Goal: Task Accomplishment & Management: Complete application form

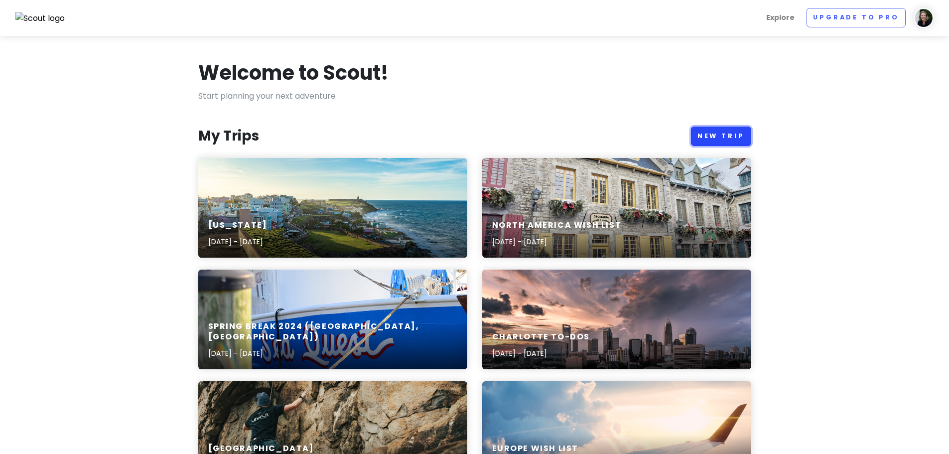
click at [738, 137] on link "New Trip" at bounding box center [721, 135] width 60 height 19
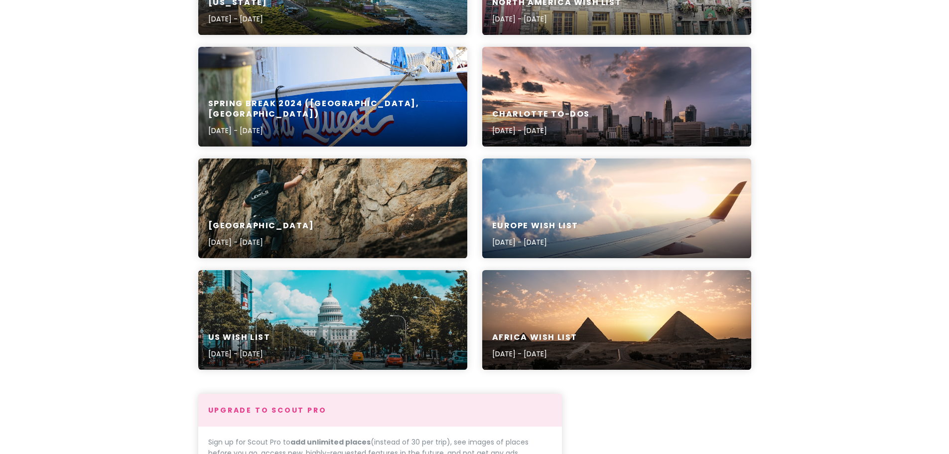
scroll to position [521, 0]
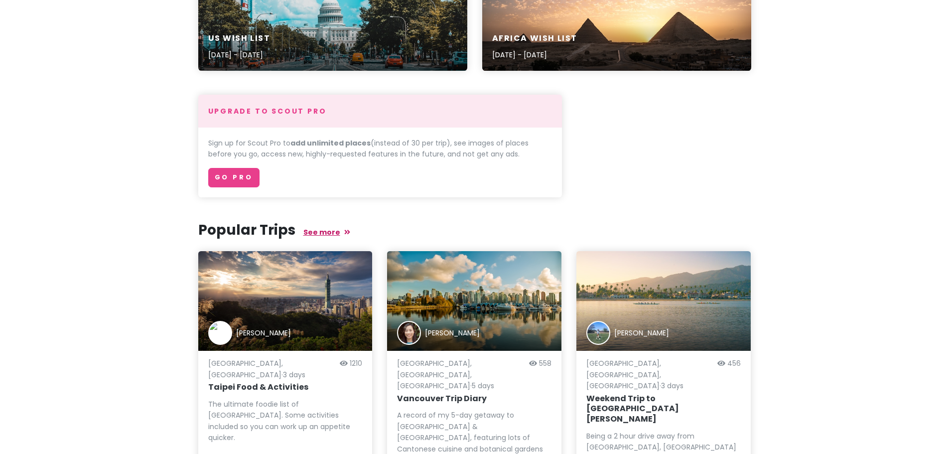
click at [316, 230] on link "See more" at bounding box center [326, 232] width 47 height 10
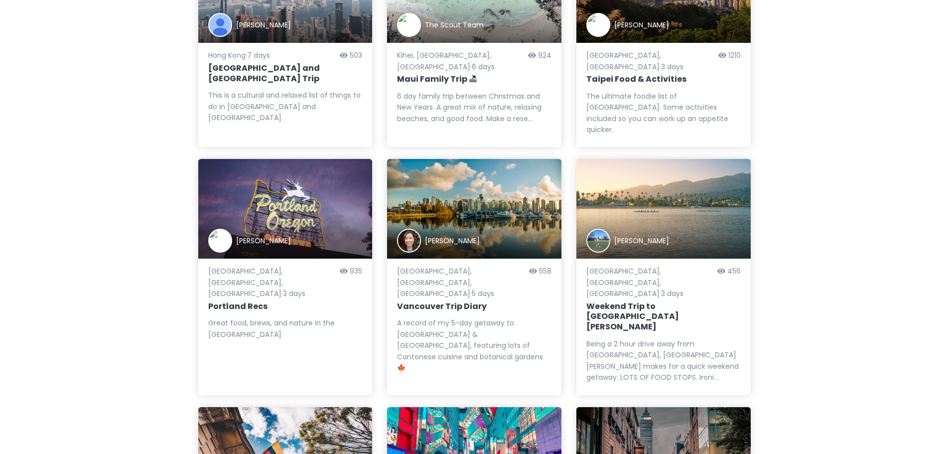
scroll to position [876, 0]
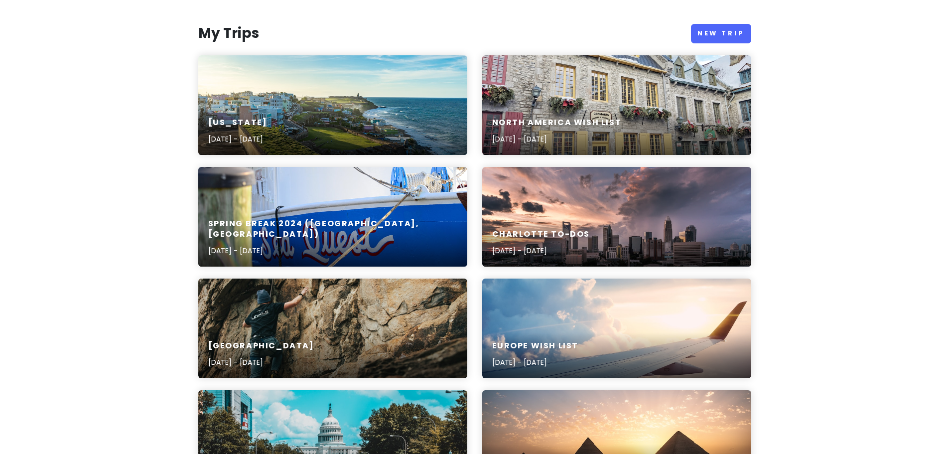
scroll to position [75, 0]
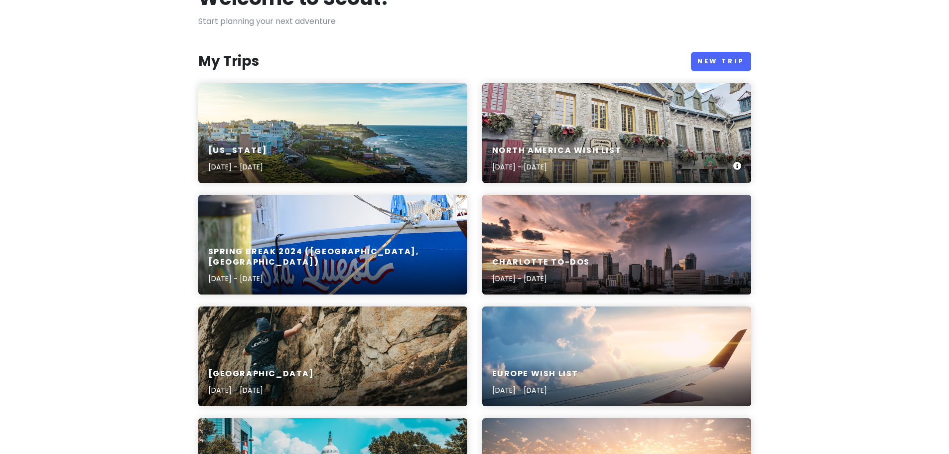
click at [654, 131] on div "[GEOGRAPHIC_DATA] Wish List [DATE] - [DATE]" at bounding box center [616, 133] width 269 height 100
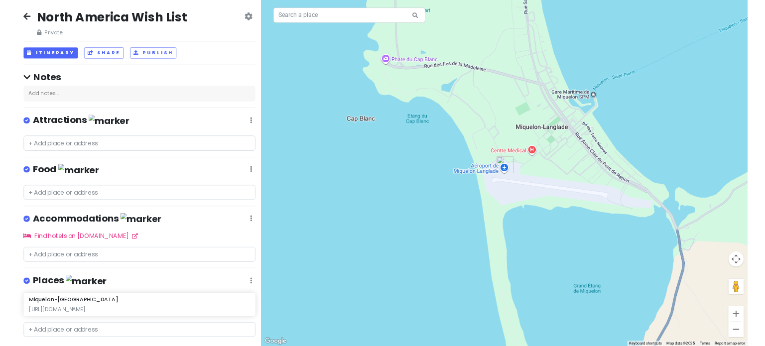
scroll to position [21, 0]
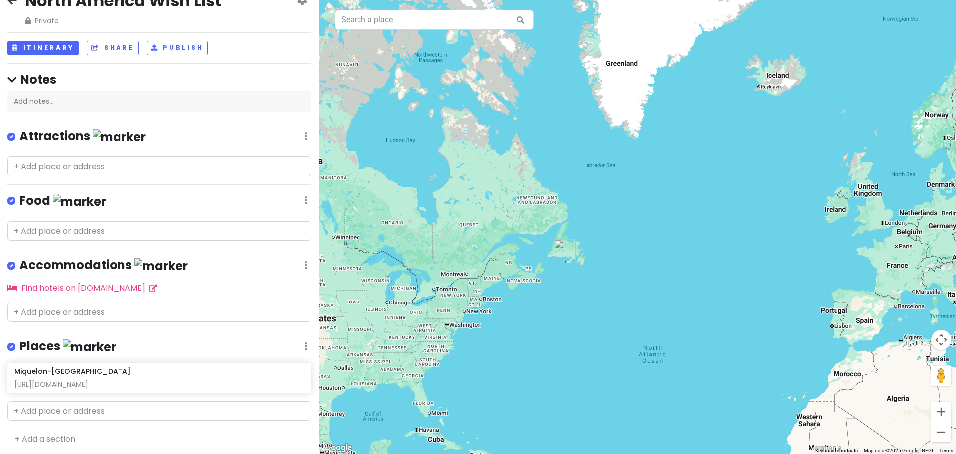
click at [14, 6] on link at bounding box center [11, 1] width 9 height 13
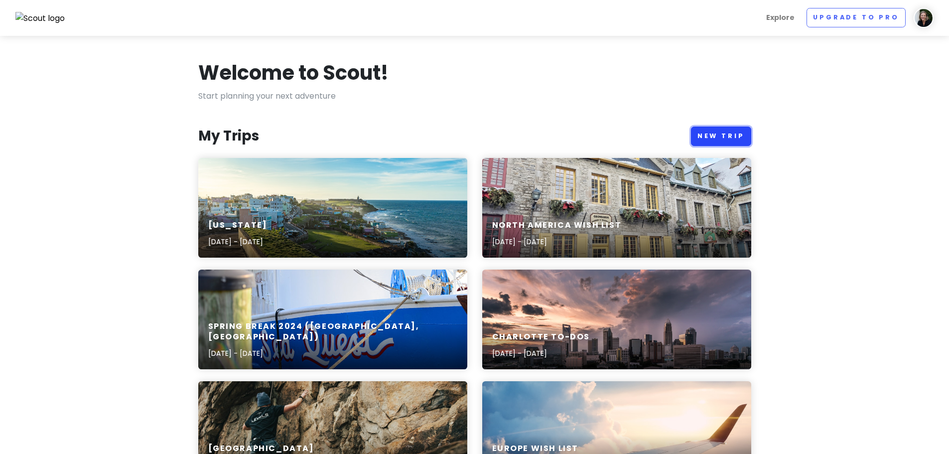
click at [737, 133] on link "New Trip" at bounding box center [721, 135] width 60 height 19
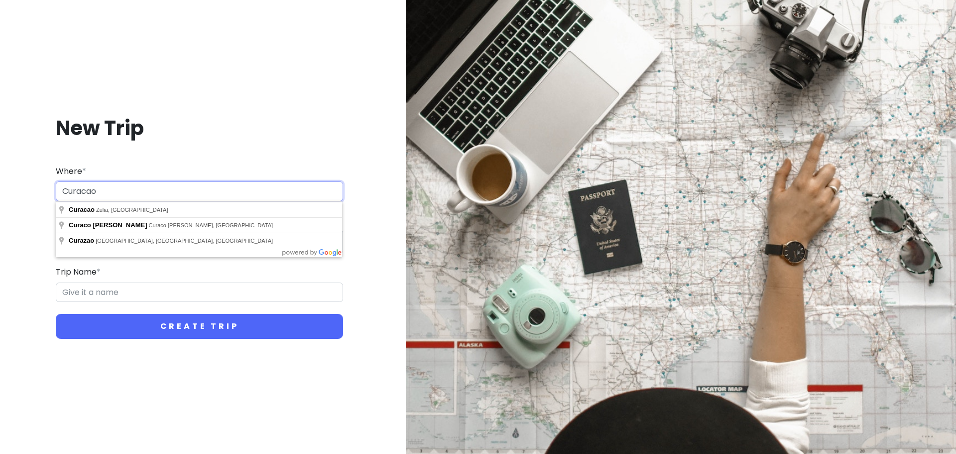
paste input "çao"
type input "[GEOGRAPHIC_DATA]"
click at [23, 227] on div "New Trip Where * [GEOGRAPHIC_DATA] Dates * Navigate forward to interact with th…" at bounding box center [199, 227] width 383 height 272
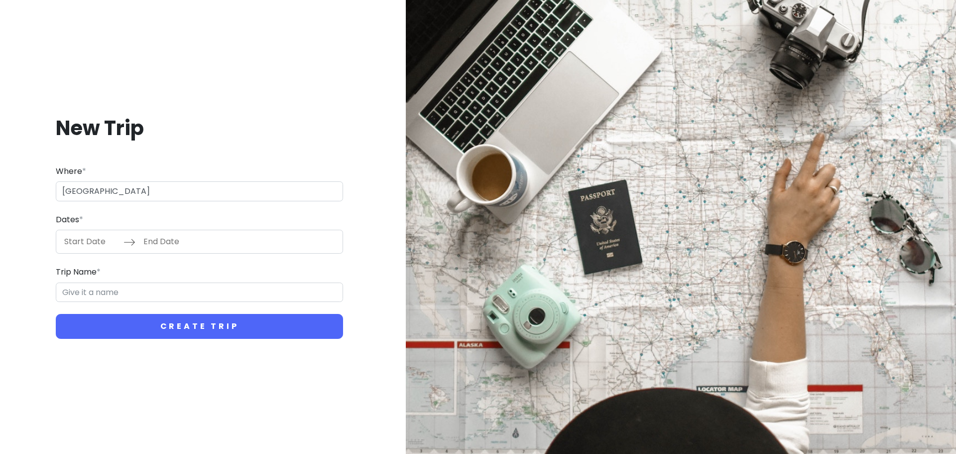
click at [91, 239] on input "Start Date" at bounding box center [91, 241] width 65 height 23
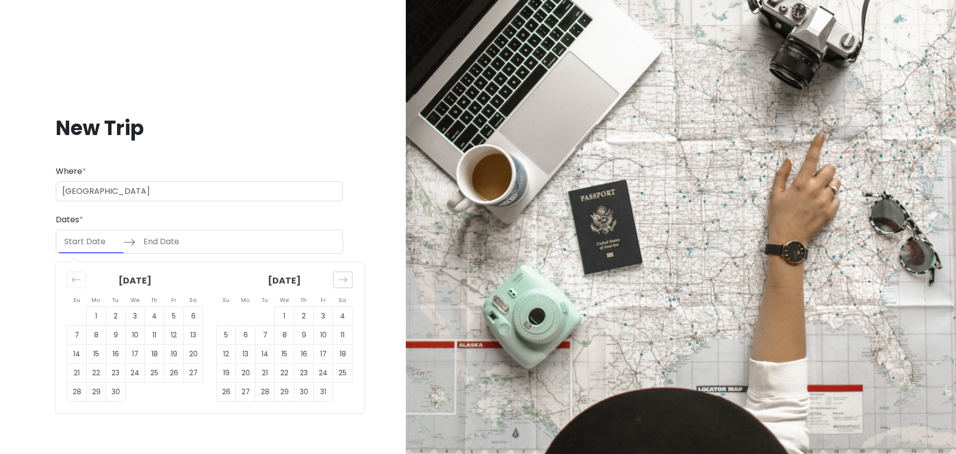
click at [340, 275] on icon "Move forward to switch to the next month." at bounding box center [342, 279] width 9 height 9
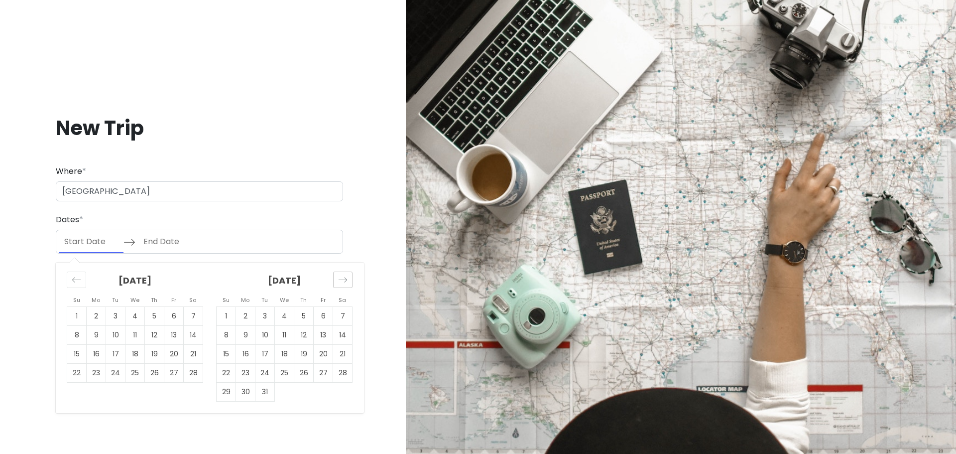
click at [340, 275] on icon "Move forward to switch to the next month." at bounding box center [342, 279] width 9 height 9
click at [250, 389] on td "25" at bounding box center [245, 391] width 19 height 19
type input "[DATE]"
click at [338, 388] on td "30" at bounding box center [342, 391] width 19 height 19
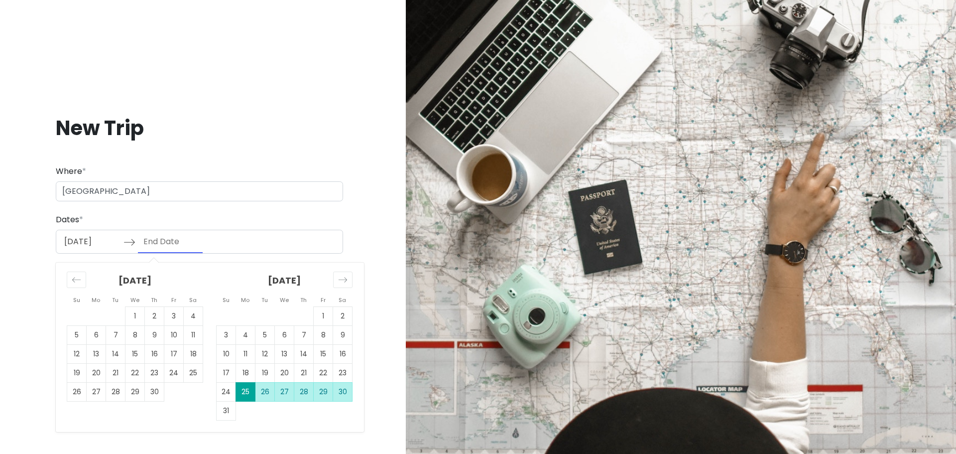
type input "[DATE]"
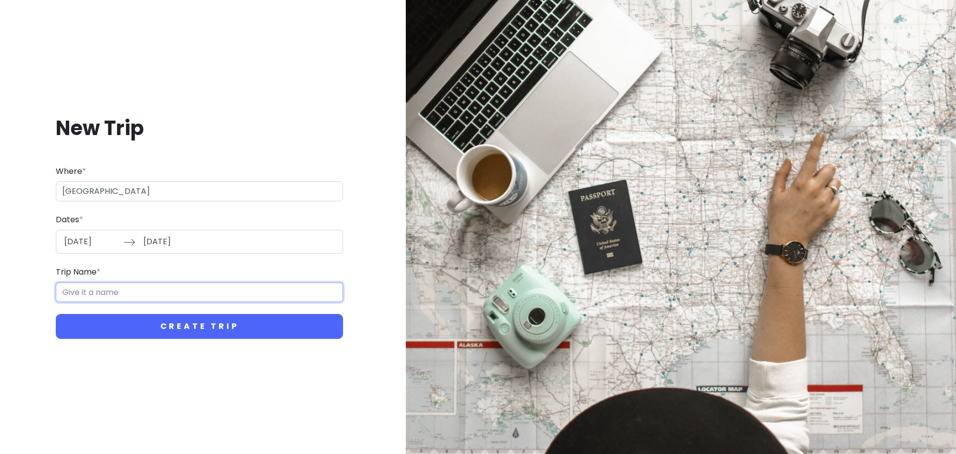
click at [244, 287] on input "Trip Name *" at bounding box center [199, 292] width 287 height 20
paste input "[GEOGRAPHIC_DATA]"
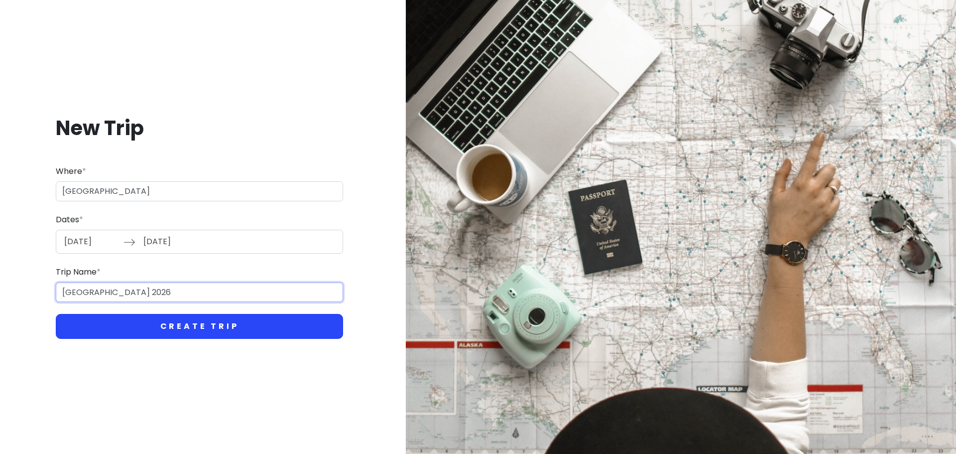
type input "[GEOGRAPHIC_DATA] 2026"
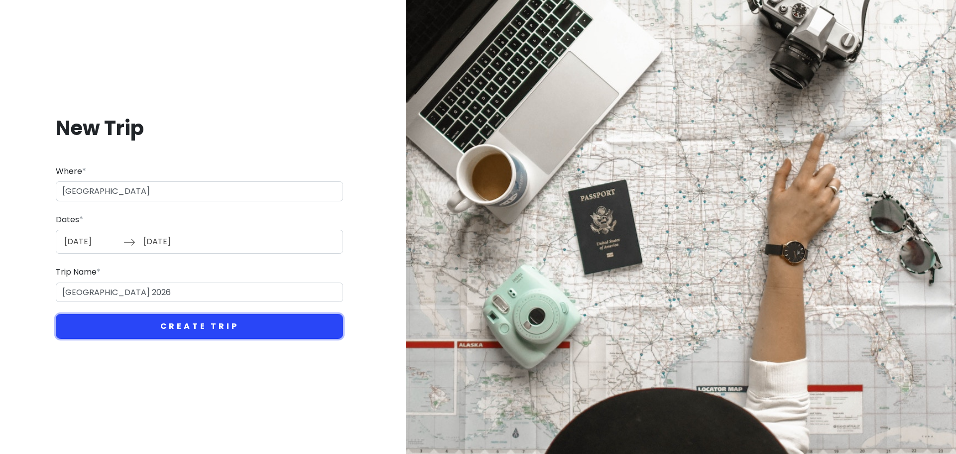
click at [277, 321] on button "Create Trip" at bounding box center [199, 326] width 287 height 25
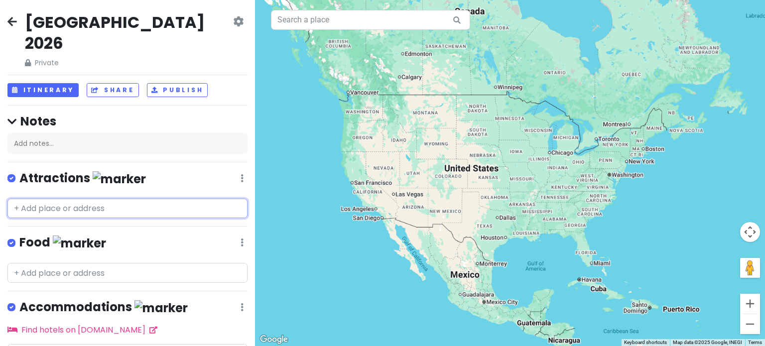
click at [82, 199] on input "text" at bounding box center [127, 209] width 240 height 20
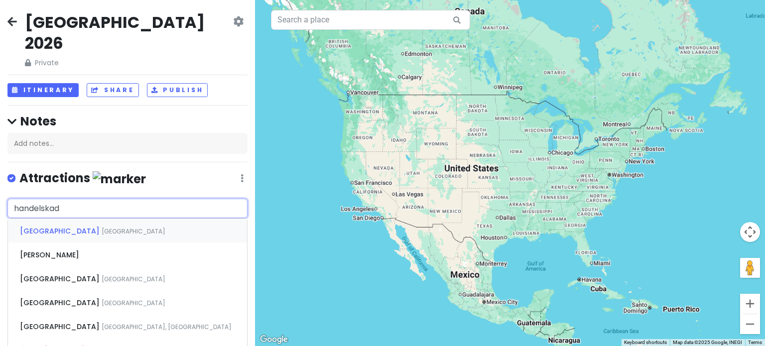
type input "handelskade"
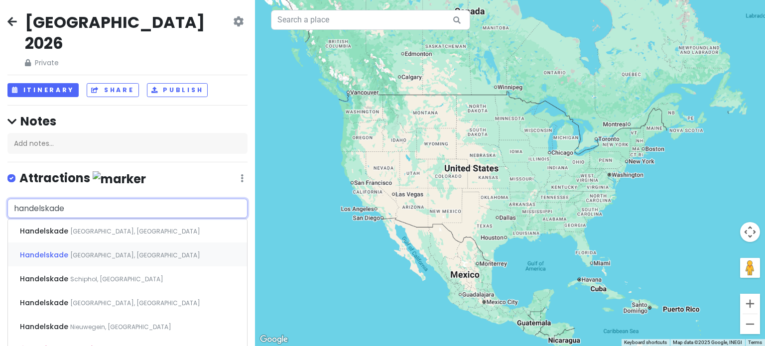
click at [133, 242] on div "Handelskade Willemstad, [GEOGRAPHIC_DATA]" at bounding box center [127, 254] width 239 height 24
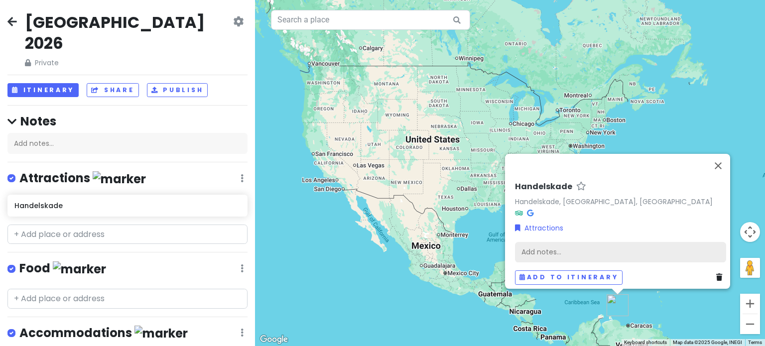
click at [561, 245] on div "Add notes..." at bounding box center [620, 252] width 211 height 21
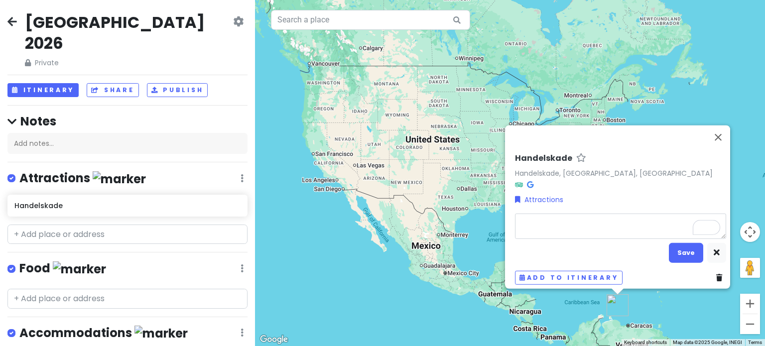
type textarea "x"
type textarea "ra"
type textarea "x"
type textarea "rain"
type textarea "x"
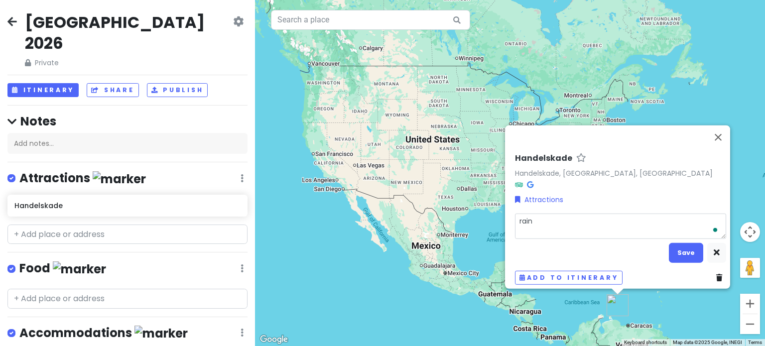
type textarea "rainb"
type textarea "x"
type textarea "rainbo"
type textarea "x"
type textarea "rainbow"
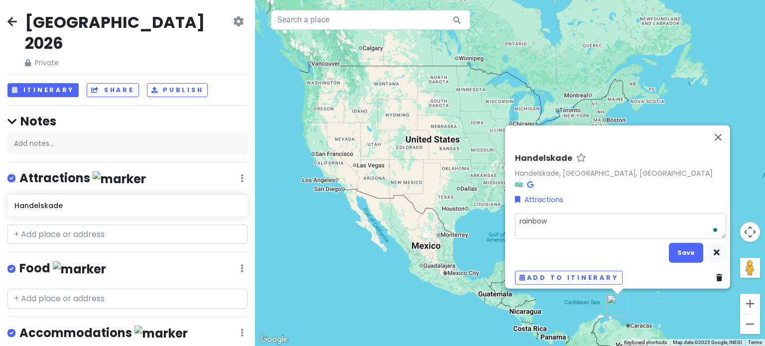
type textarea "x"
type textarea "rainbow"
type textarea "x"
type textarea "rainbow r"
type textarea "x"
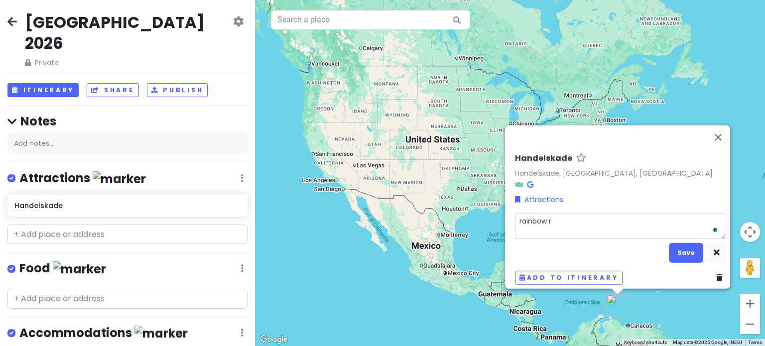
type textarea "rainbow ro"
type textarea "x"
type textarea "rainbow row"
type textarea "x"
type textarea "rainbow row"
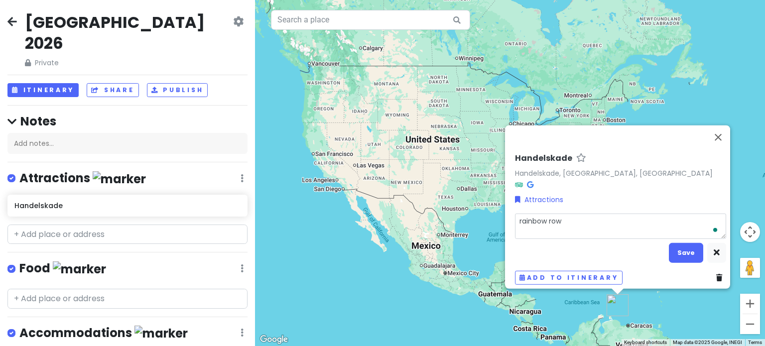
type textarea "x"
type textarea "rainbow row o"
type textarea "x"
type textarea "rainbow row of"
type textarea "x"
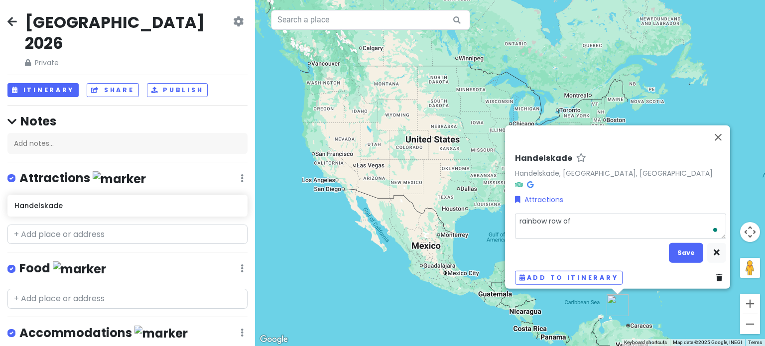
type textarea "rainbow row of"
type textarea "x"
type textarea "rainbow row of c"
type textarea "x"
type textarea "rainbow row of co"
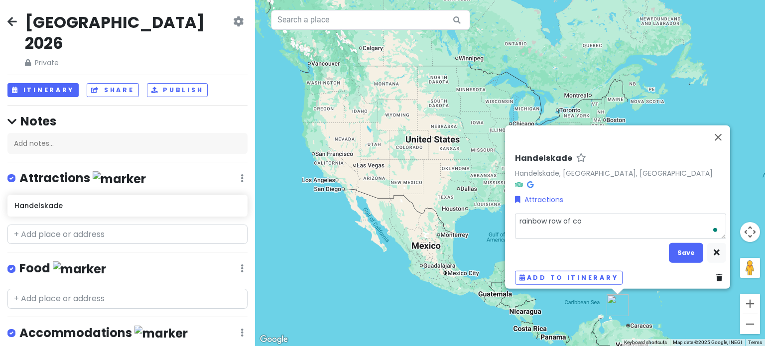
type textarea "x"
type textarea "rainbow row of col"
type textarea "x"
type textarea "rainbow row of colo"
type textarea "x"
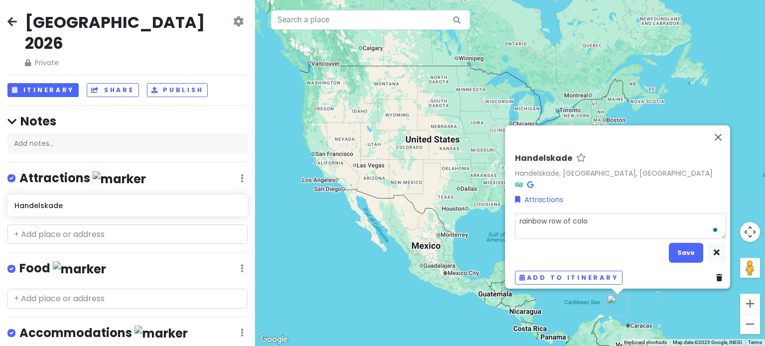
type textarea "rainbow row of colon"
type textarea "x"
type textarea "rainbow row of coloni"
type textarea "x"
type textarea "rainbow row of colonia"
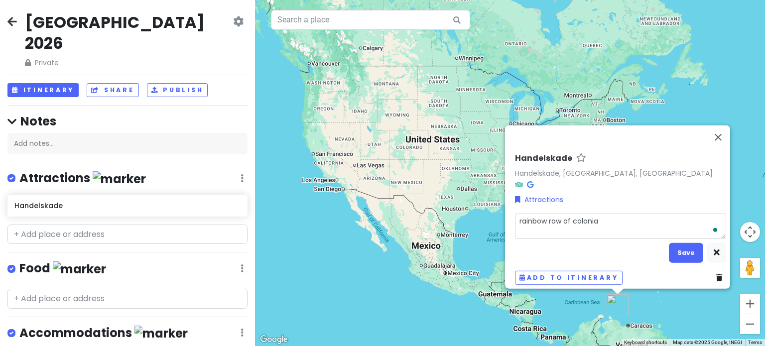
type textarea "x"
type textarea "rainbow row of colonial"
type textarea "x"
type textarea "rainbow row of colonial"
type textarea "x"
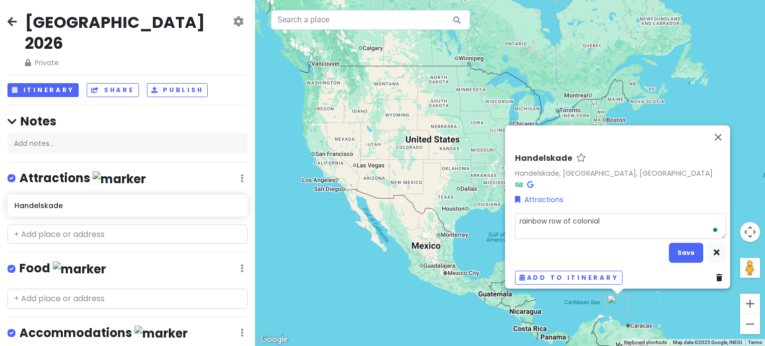
type textarea "rainbow row of colonial h"
type textarea "x"
type textarea "rainbow row of colonial ho"
type textarea "x"
type textarea "rainbow row of colonial hou"
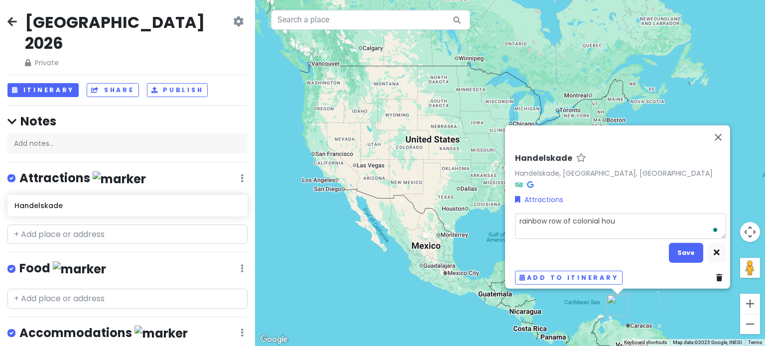
type textarea "x"
type textarea "rainbow row of colonial hous"
type textarea "x"
type textarea "rainbow row of colonial house"
type textarea "x"
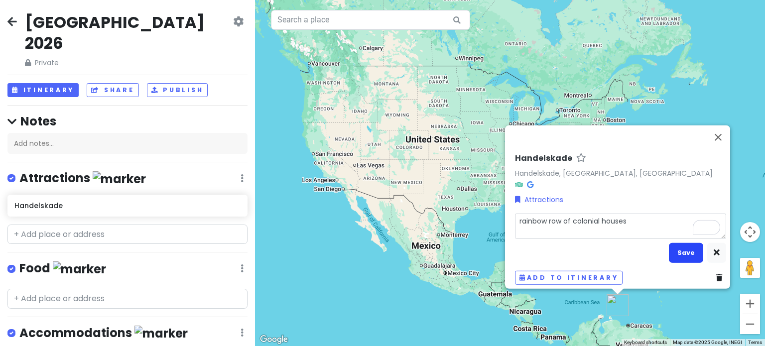
type textarea "rainbow row of colonial houses"
click at [673, 249] on button "Save" at bounding box center [686, 252] width 34 height 19
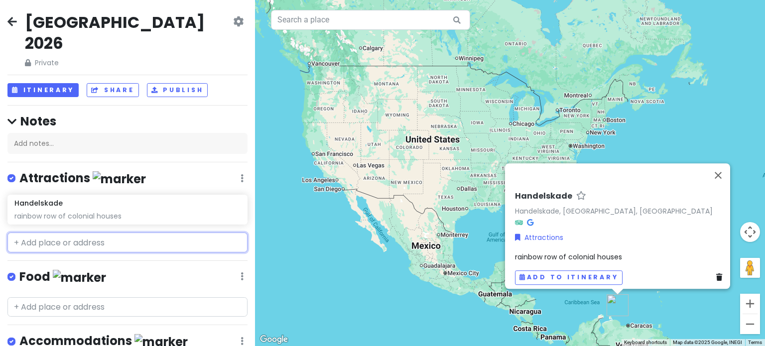
click at [107, 233] on input "text" at bounding box center [127, 243] width 240 height 20
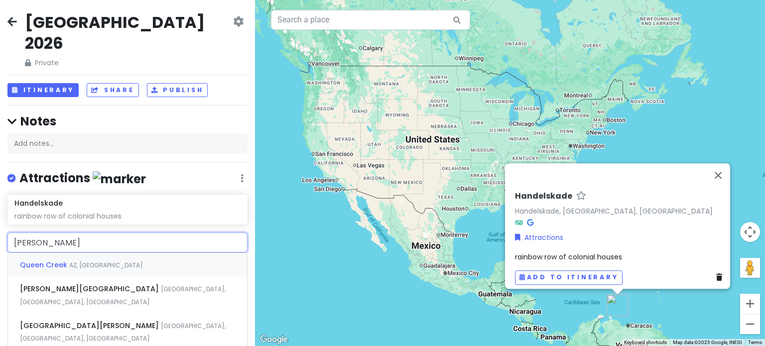
type input "[PERSON_NAME] bridge"
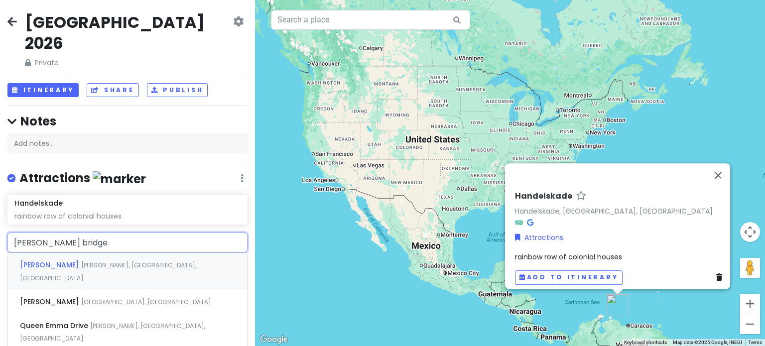
click at [118, 261] on span "[PERSON_NAME], [GEOGRAPHIC_DATA], [GEOGRAPHIC_DATA]" at bounding box center [108, 271] width 176 height 21
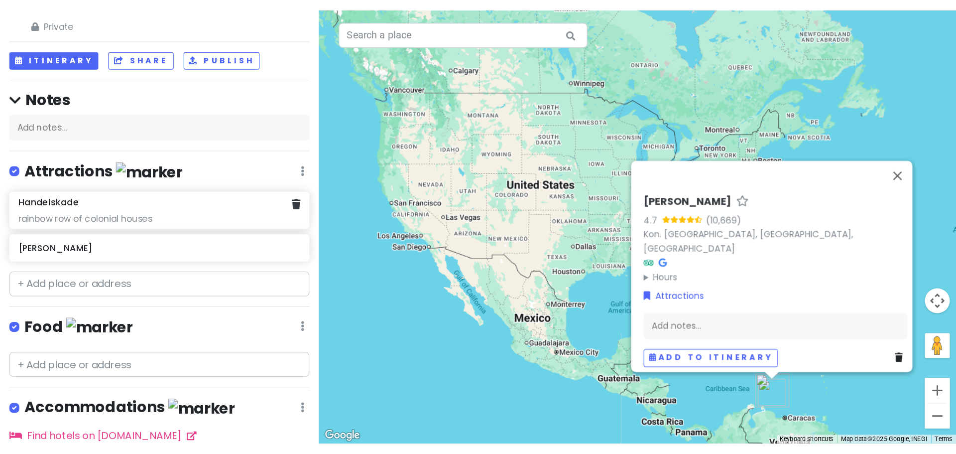
scroll to position [90, 0]
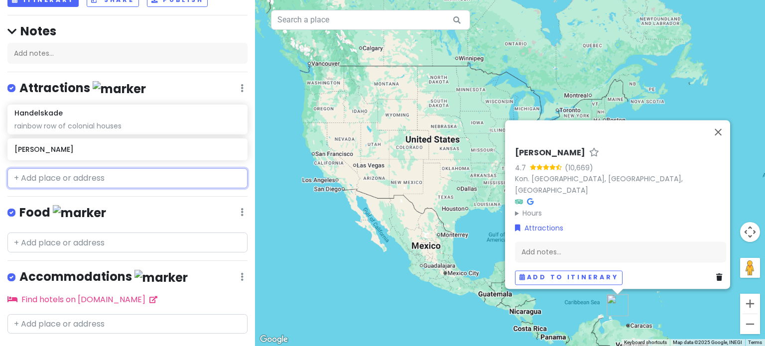
click at [34, 168] on input "text" at bounding box center [127, 178] width 240 height 20
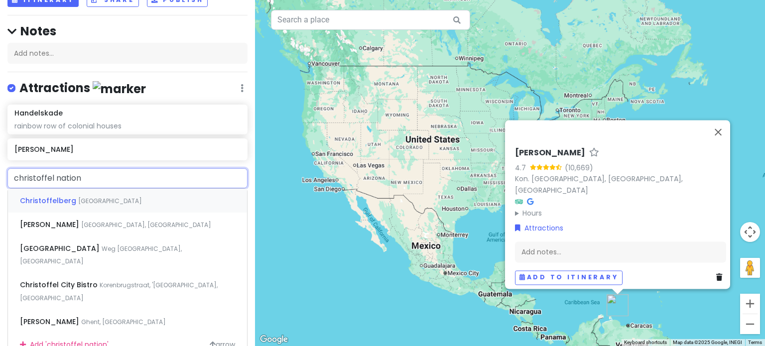
type input "christoffel nationa"
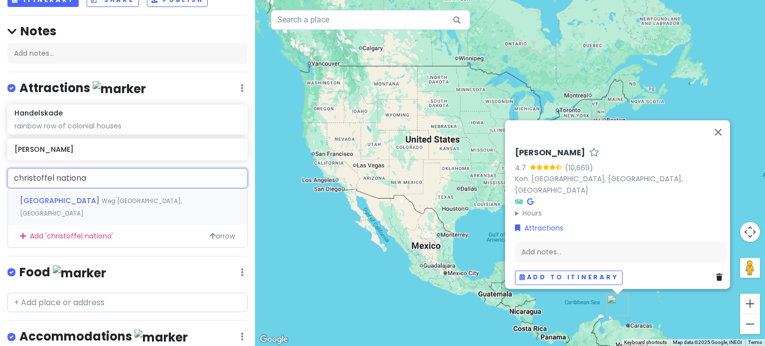
click at [66, 196] on span "[GEOGRAPHIC_DATA]" at bounding box center [61, 201] width 82 height 10
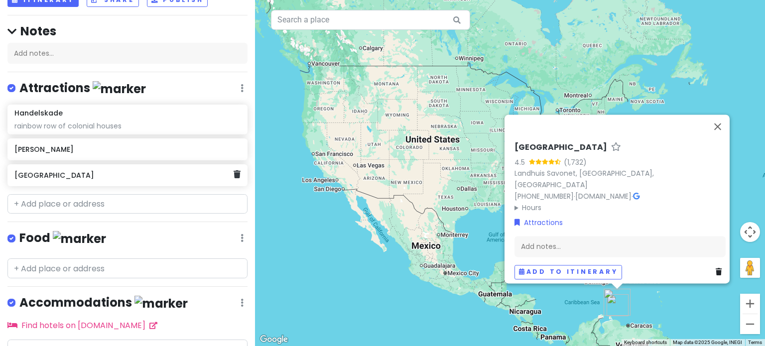
click at [135, 171] on h6 "[GEOGRAPHIC_DATA]" at bounding box center [123, 175] width 219 height 9
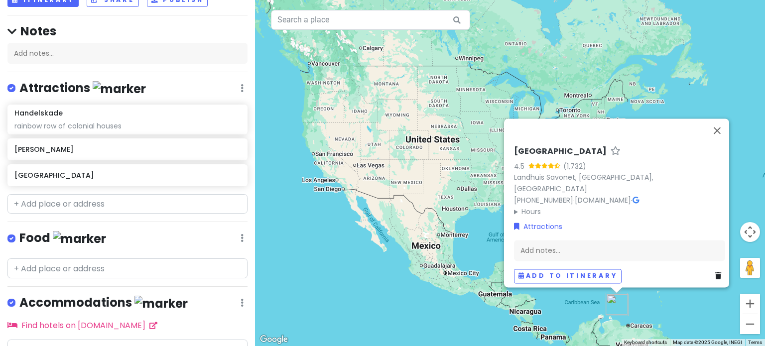
click at [584, 240] on div "Add notes..." at bounding box center [619, 250] width 211 height 21
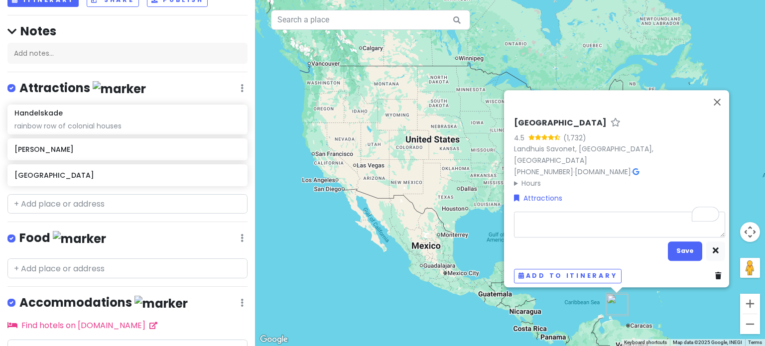
type textarea "x"
type textarea "H"
type textarea "x"
type textarea "Hi"
type textarea "x"
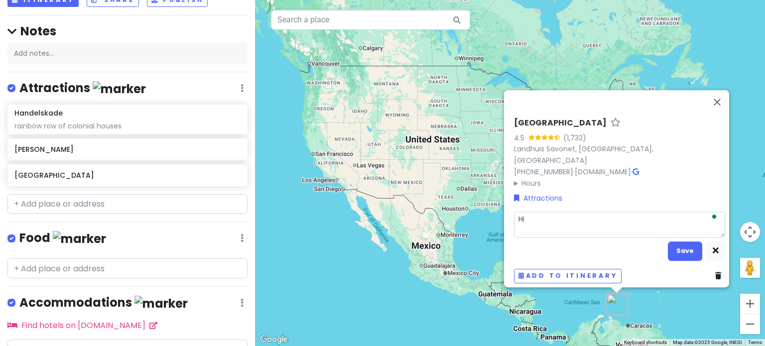
type textarea "Hik"
type textarea "x"
type textarea "Hiki"
type textarea "x"
type textarea "Hikin"
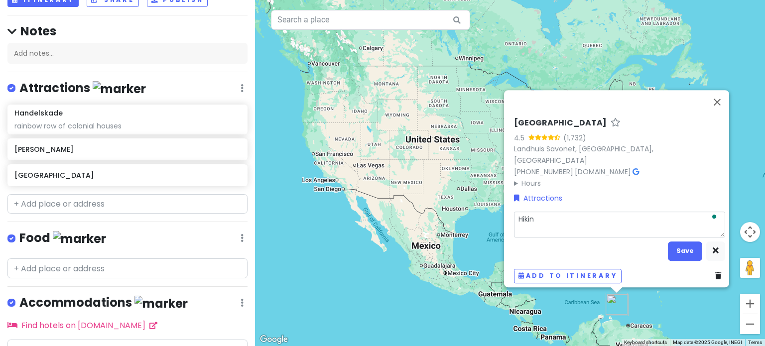
type textarea "x"
type textarea "Hiking"
type textarea "x"
type textarea "Hiking"
type textarea "x"
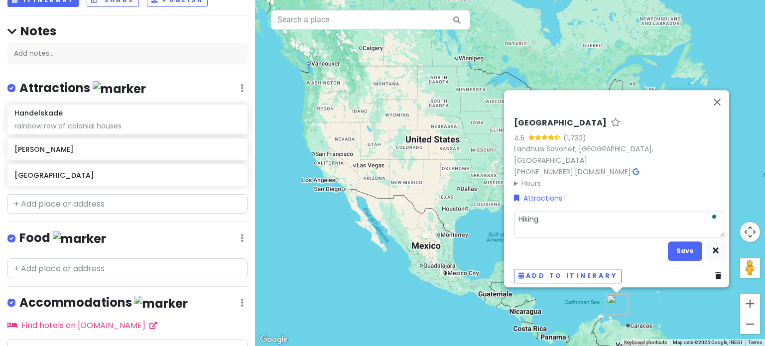
type textarea "Hiking -"
type textarea "x"
type textarea "Hiking -"
type textarea "x"
type textarea "Hiking - i"
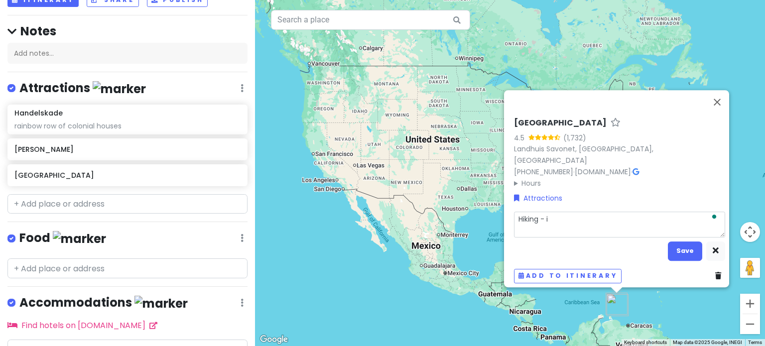
type textarea "x"
type textarea "Hiking - id"
type textarea "x"
type textarea "Hiking - ide"
type textarea "x"
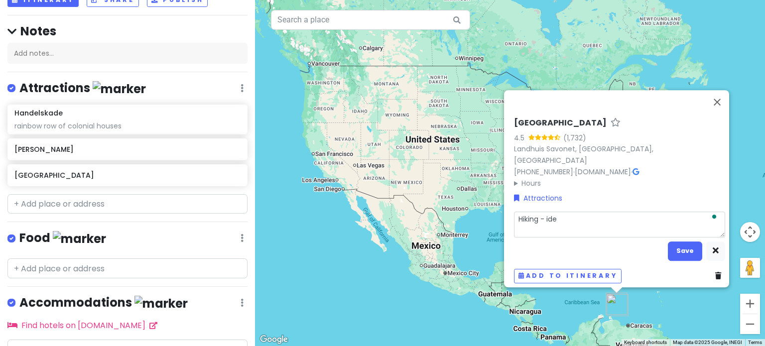
type textarea "Hiking - idea"
type textarea "x"
type textarea "Hiking - ideal"
type textarea "x"
type textarea "Hiking - ideall"
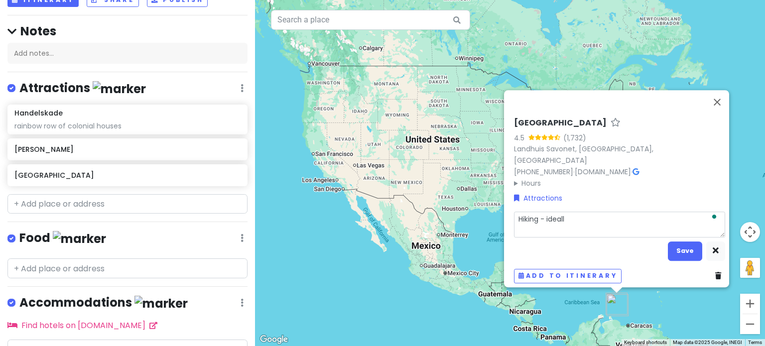
type textarea "x"
type textarea "Hiking - ideally"
type textarea "x"
type textarea "Hiking - ideally"
type textarea "x"
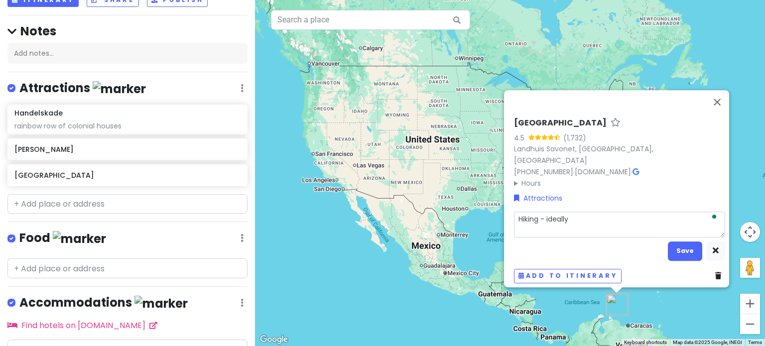
type textarea "Hiking - ideally a"
type textarea "x"
type textarea "Hiking - ideally at"
type textarea "x"
type textarea "Hiking - ideally at"
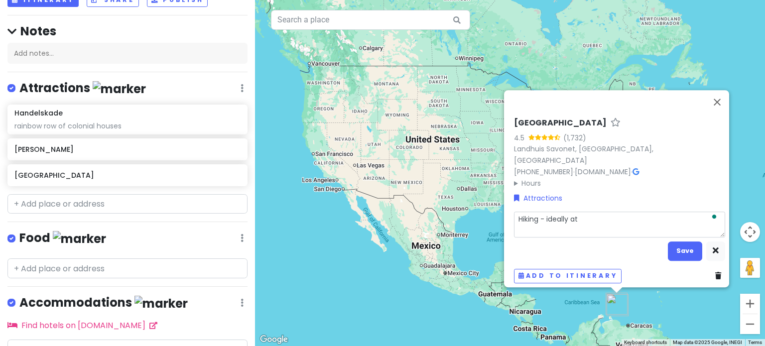
type textarea "x"
type textarea "Hiking - ideally at s"
type textarea "x"
type textarea "Hiking - ideally at su"
type textarea "x"
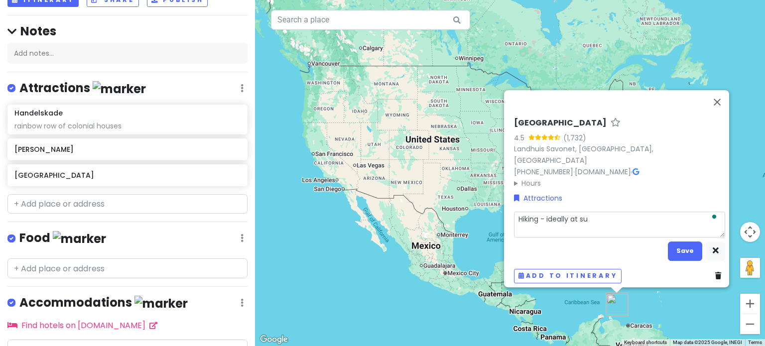
type textarea "Hiking - ideally at sun"
type textarea "x"
type textarea "Hiking - ideally at sunr"
type textarea "x"
type textarea "Hiking - ideally at [GEOGRAPHIC_DATA]"
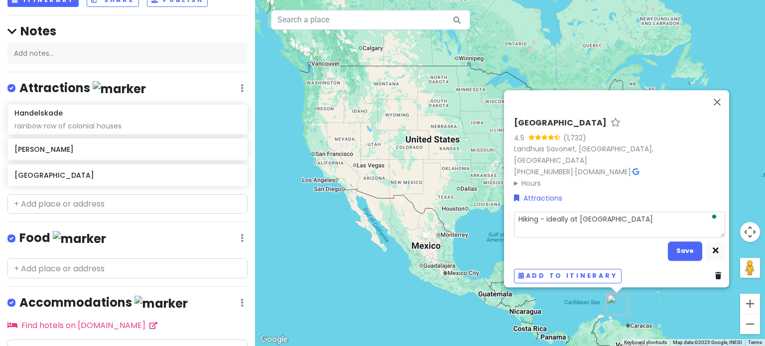
type textarea "x"
type textarea "Hiking - ideally at sunris"
type textarea "x"
type textarea "Hiking - ideally at sunrise"
type textarea "x"
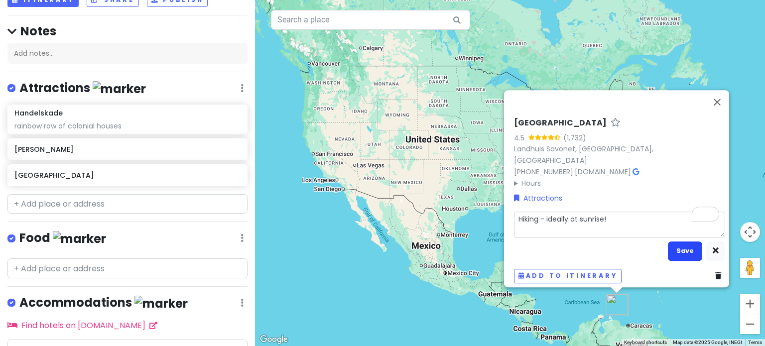
type textarea "Hiking - ideally at sunrise!"
click at [681, 249] on button "Save" at bounding box center [685, 251] width 34 height 19
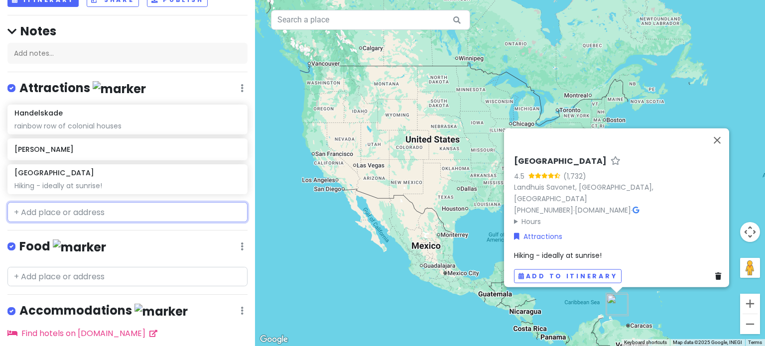
click at [136, 202] on input "text" at bounding box center [127, 212] width 240 height 20
paste input "[PERSON_NAME]"
type input "[PERSON_NAME]"
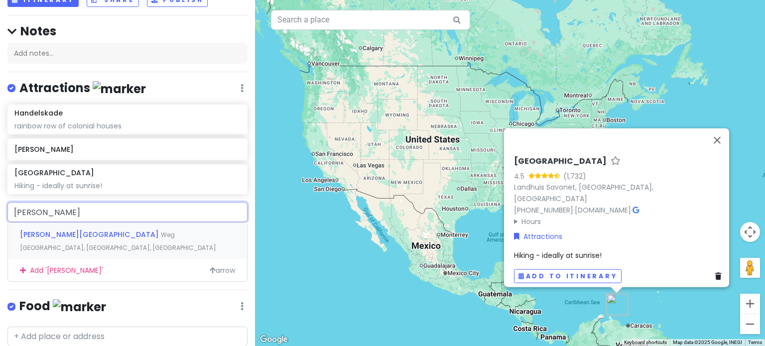
click at [168, 223] on div "[PERSON_NAME][GEOGRAPHIC_DATA], [GEOGRAPHIC_DATA], [GEOGRAPHIC_DATA]" at bounding box center [127, 241] width 239 height 37
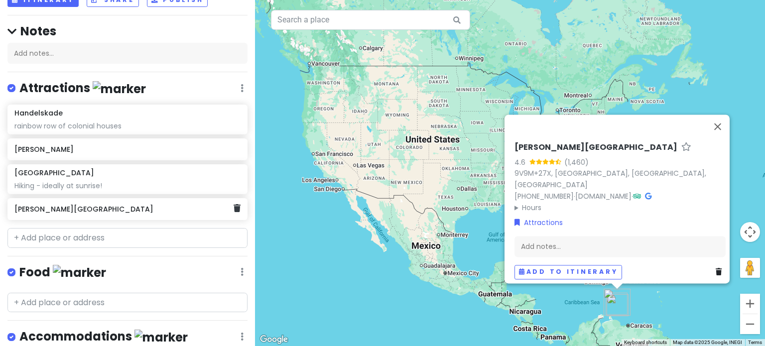
click at [120, 202] on div "[PERSON_NAME][GEOGRAPHIC_DATA]" at bounding box center [123, 209] width 219 height 14
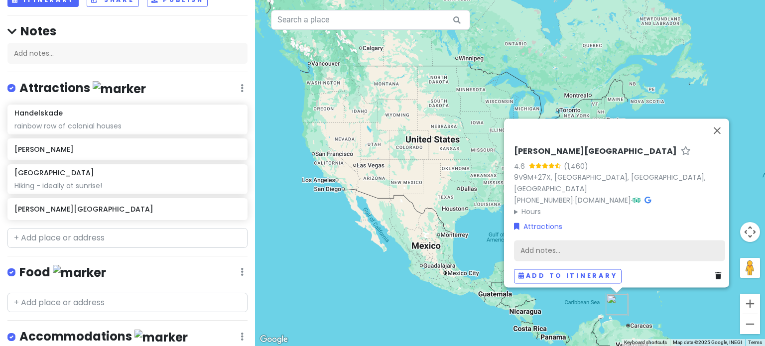
click at [573, 249] on div "Add notes..." at bounding box center [619, 250] width 211 height 21
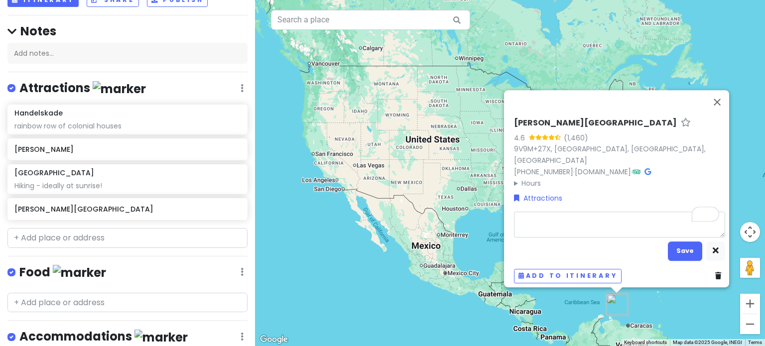
type textarea "x"
type textarea "R"
type textarea "x"
type textarea "Ro"
type textarea "x"
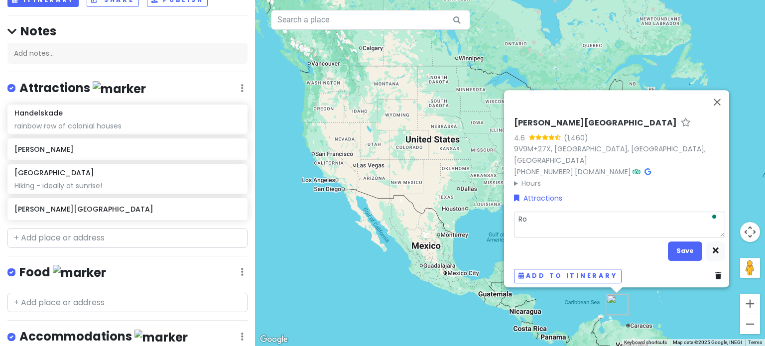
type textarea "Roc"
type textarea "x"
type textarea "Rock"
type textarea "x"
type textarea "Rockl"
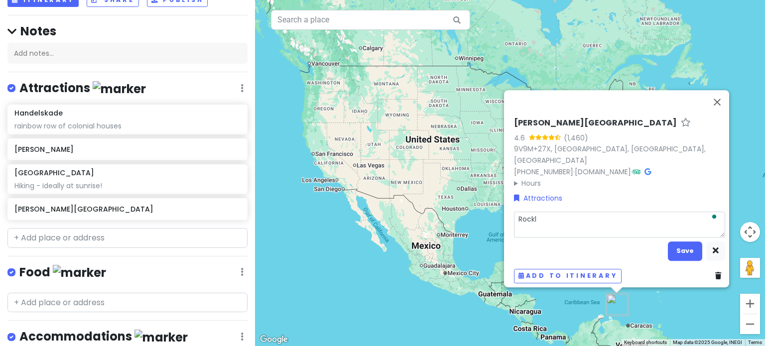
type textarea "x"
type textarea "Rock"
type textarea "x"
type textarea "Rocky"
type textarea "x"
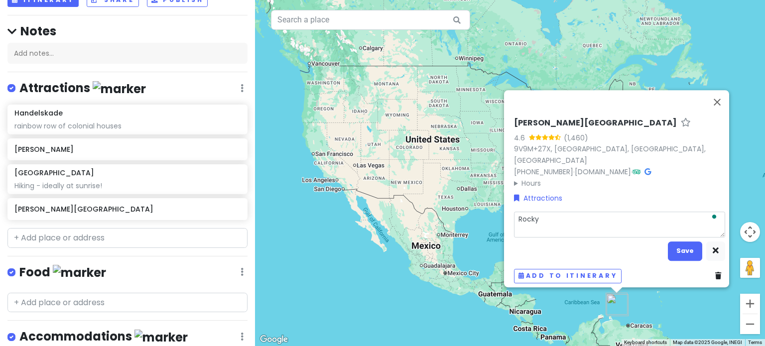
type textarea "Rocky"
type textarea "x"
type textarea "Rocky h"
type textarea "x"
type textarea "Rocky hi"
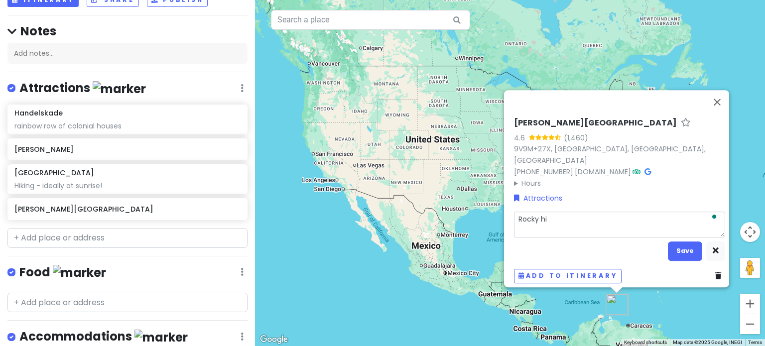
type textarea "x"
type textarea "Rocky hik"
type textarea "x"
type textarea "Rocky hike"
type textarea "x"
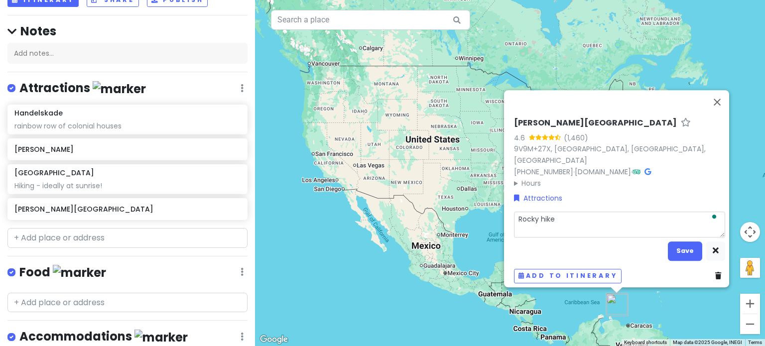
type textarea "Rocky hike"
type textarea "x"
type textarea "Rocky hike w"
type textarea "x"
type textarea "Rocky hike wh"
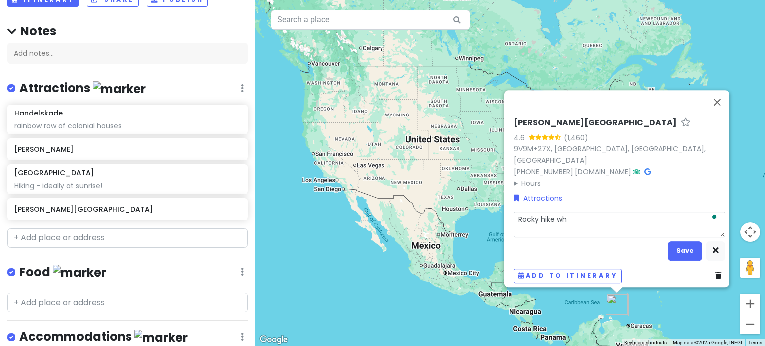
type textarea "x"
type textarea "Rocky hike whe"
type textarea "x"
type textarea "Rocky hike wher"
type textarea "x"
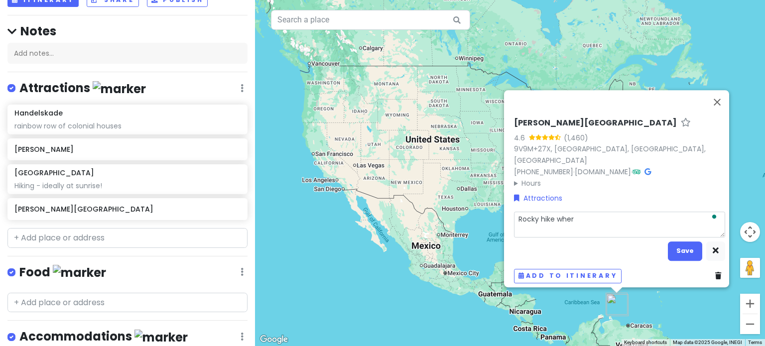
type textarea "Rocky hike where"
type textarea "x"
type textarea "Rocky hike where"
type textarea "x"
type textarea "Rocky hike where t"
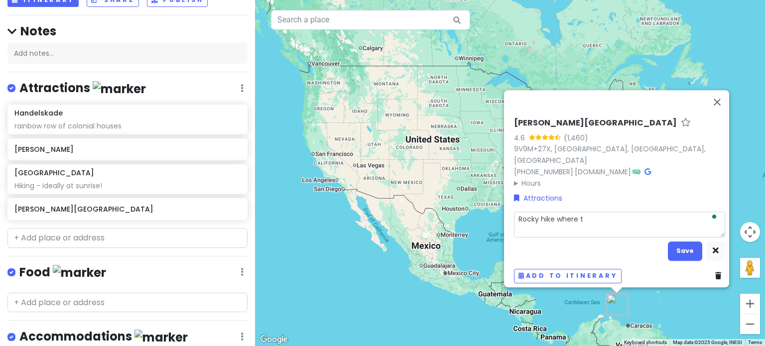
type textarea "x"
type textarea "Rocky hike where tu"
type textarea "x"
type textarea "Rocky hike where [PERSON_NAME]"
type textarea "x"
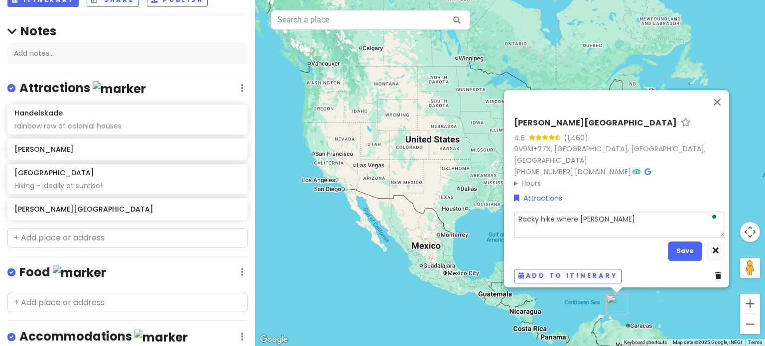
type textarea "Rocky hike where turt"
type textarea "x"
type textarea "Rocky hike where turtl"
type textarea "x"
type textarea "Rocky hike where turtle"
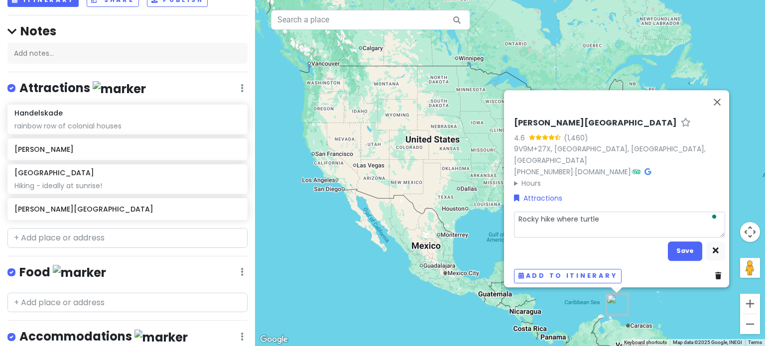
type textarea "x"
type textarea "Rocky hike where turtle"
type textarea "x"
type textarea "Rocky hike where turtle l"
type textarea "x"
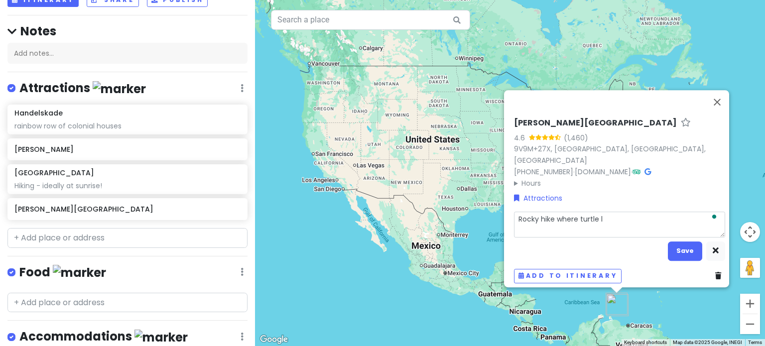
type textarea "Rocky hike where turtle la"
type textarea "x"
type textarea "Rocky hike where turtle lay"
type textarea "x"
type textarea "Rocky hike where turtle lay"
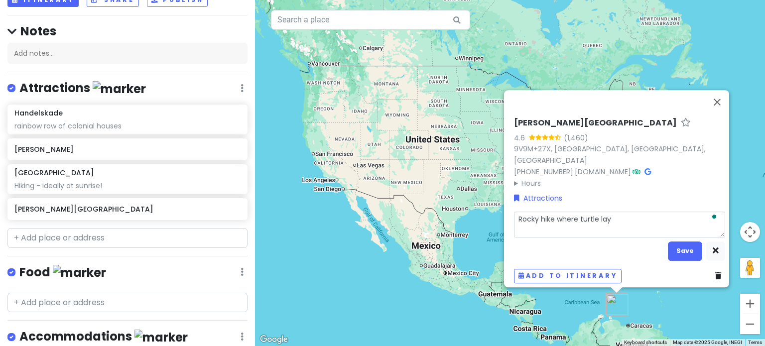
type textarea "x"
type textarea "Rocky hike where turtle lay e"
type textarea "x"
type textarea "Rocky hike where turtle lay eg"
type textarea "x"
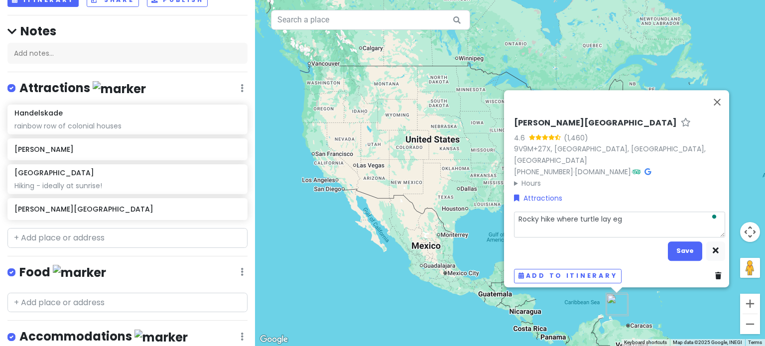
type textarea "Rocky hike where turtle lay egg"
type textarea "x"
type textarea "Rocky hike where turtle lay eggs"
type textarea "x"
type textarea "Rocky hike where turtle lay eggs"
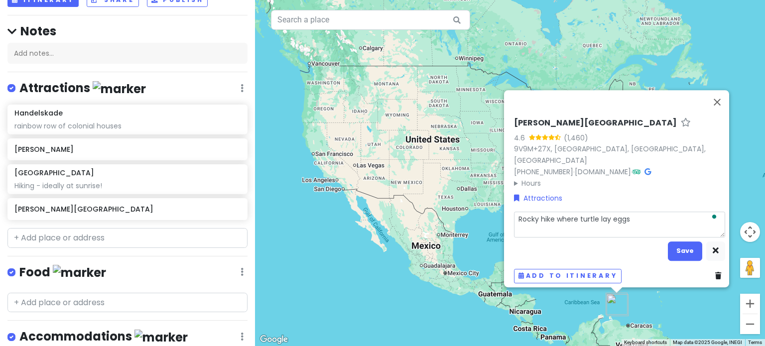
type textarea "x"
type textarea "Rocky hike where turtle lay eggs a"
type textarea "x"
type textarea "Rocky hike where turtle lay eggs an"
type textarea "x"
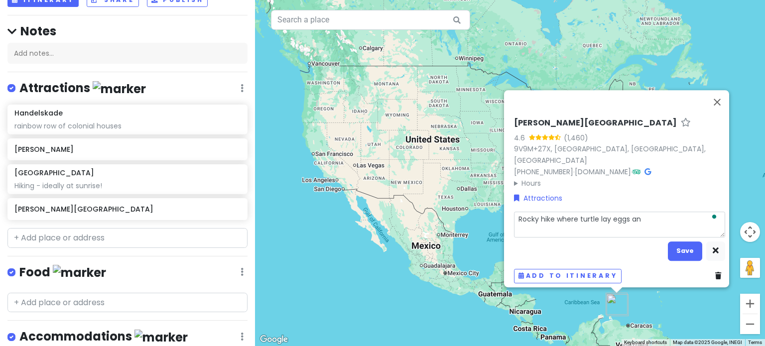
type textarea "Rocky hike where turtle lay eggs and"
type textarea "x"
click at [679, 248] on button "Save" at bounding box center [685, 251] width 34 height 19
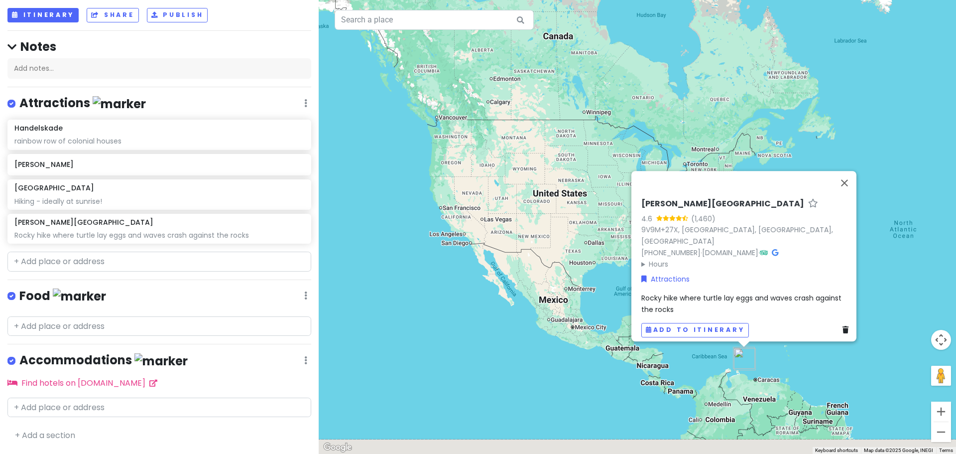
scroll to position [52, 0]
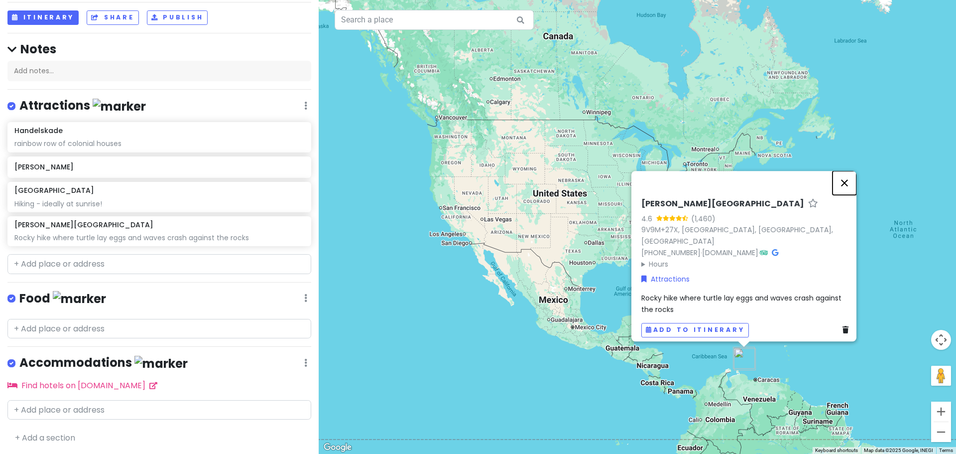
click at [851, 186] on button "Close" at bounding box center [845, 183] width 24 height 24
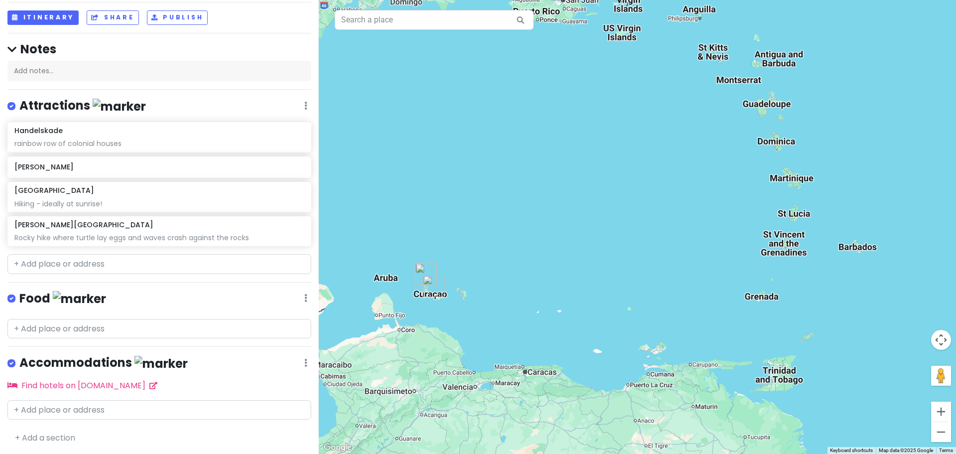
drag, startPoint x: 651, startPoint y: 302, endPoint x: 895, endPoint y: 126, distance: 300.0
click at [895, 126] on div at bounding box center [637, 227] width 637 height 454
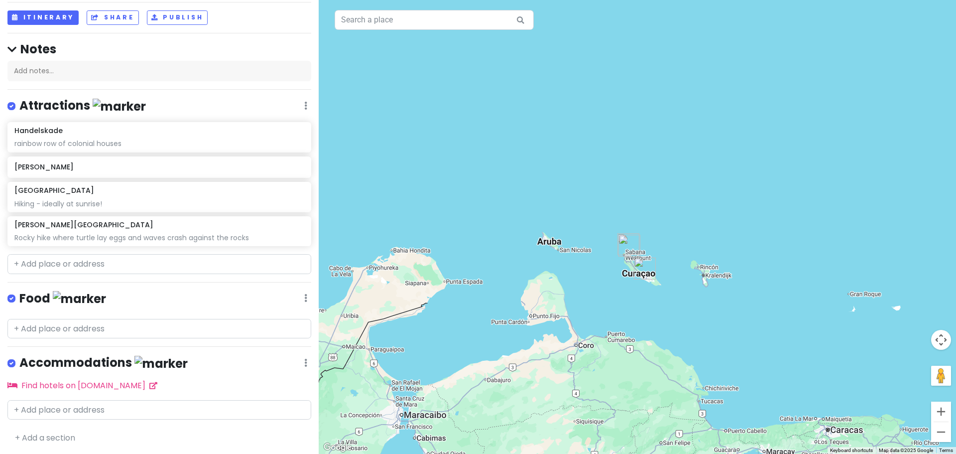
drag, startPoint x: 512, startPoint y: 273, endPoint x: 777, endPoint y: 237, distance: 267.4
click at [777, 237] on div at bounding box center [637, 227] width 637 height 454
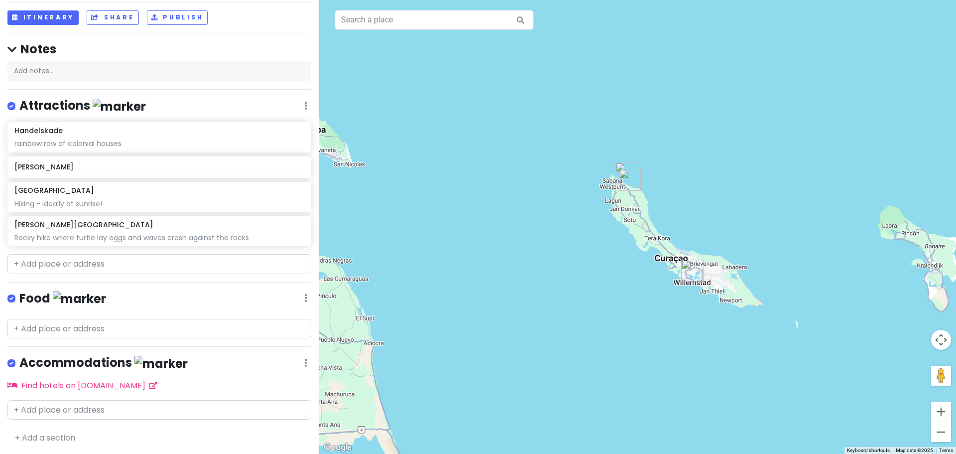
drag, startPoint x: 706, startPoint y: 289, endPoint x: 816, endPoint y: 386, distance: 146.4
click at [816, 386] on div at bounding box center [637, 227] width 637 height 454
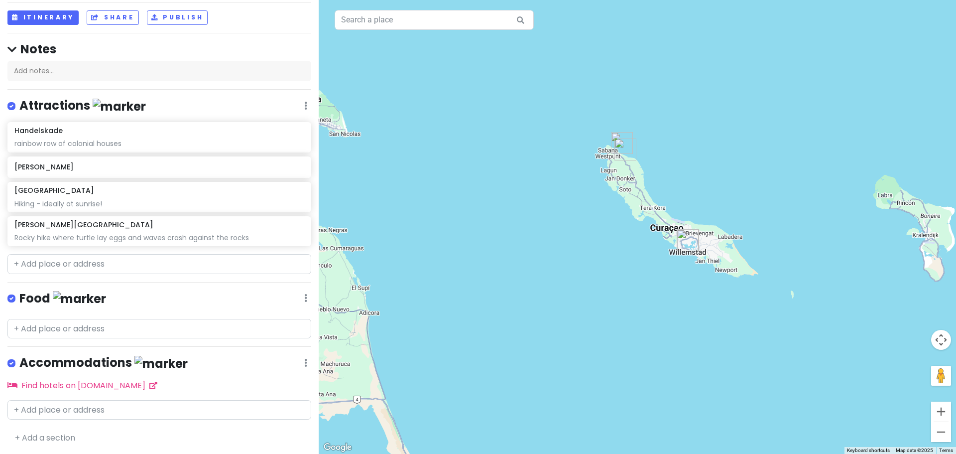
drag, startPoint x: 550, startPoint y: 299, endPoint x: 689, endPoint y: 325, distance: 141.2
click at [738, 357] on div at bounding box center [637, 227] width 637 height 454
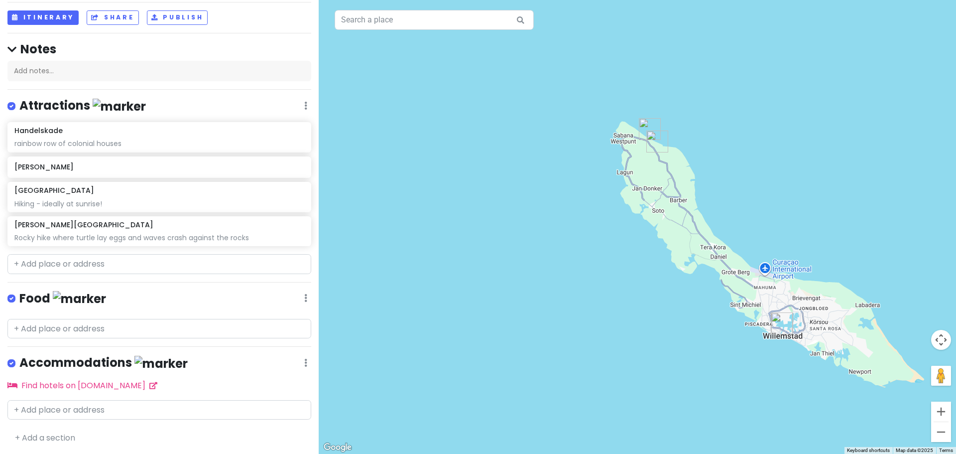
drag, startPoint x: 617, startPoint y: 241, endPoint x: 407, endPoint y: 217, distance: 211.0
click at [408, 216] on div at bounding box center [637, 227] width 637 height 454
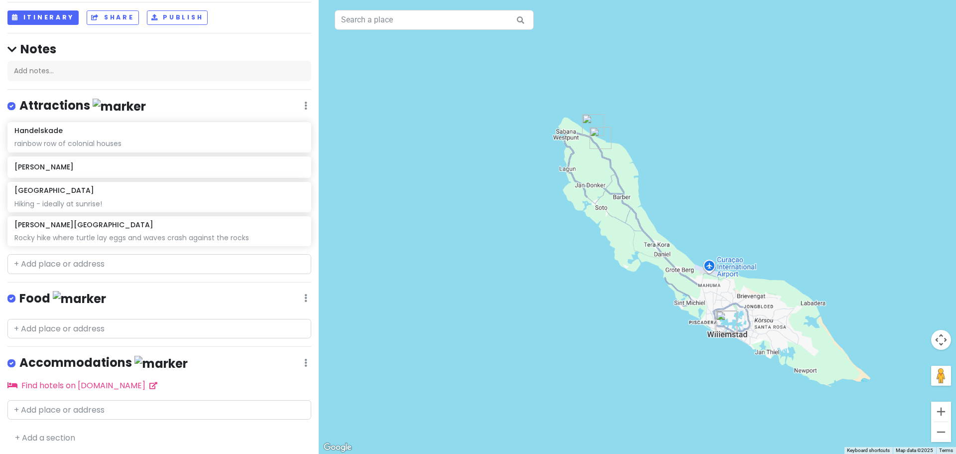
drag, startPoint x: 638, startPoint y: 332, endPoint x: 509, endPoint y: 294, distance: 134.4
click at [509, 294] on div at bounding box center [637, 227] width 637 height 454
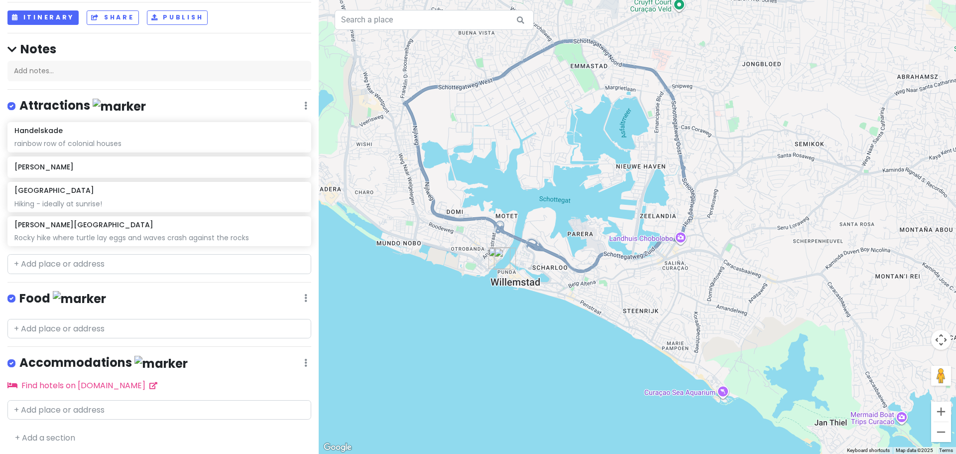
drag, startPoint x: 698, startPoint y: 264, endPoint x: 524, endPoint y: 357, distance: 197.6
click at [524, 357] on div at bounding box center [637, 227] width 637 height 454
click at [722, 392] on div at bounding box center [637, 227] width 637 height 454
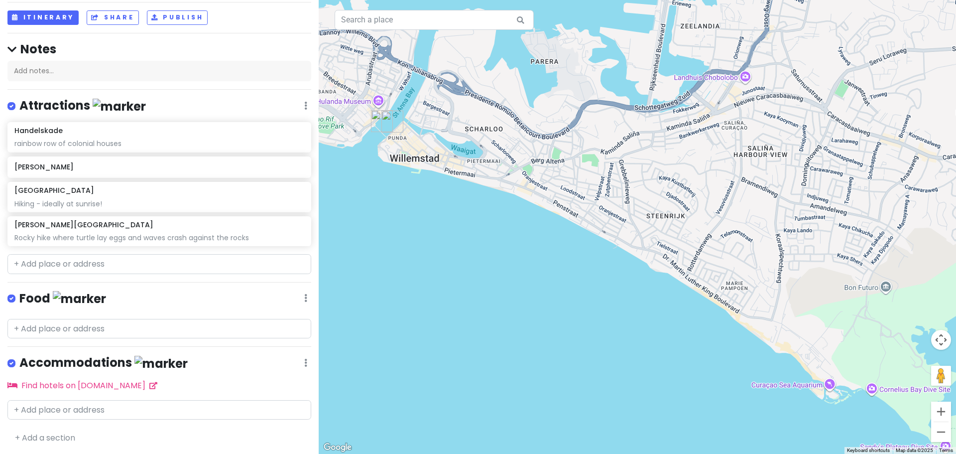
click at [829, 386] on div at bounding box center [637, 227] width 637 height 454
click at [388, 21] on input "text" at bounding box center [434, 20] width 199 height 20
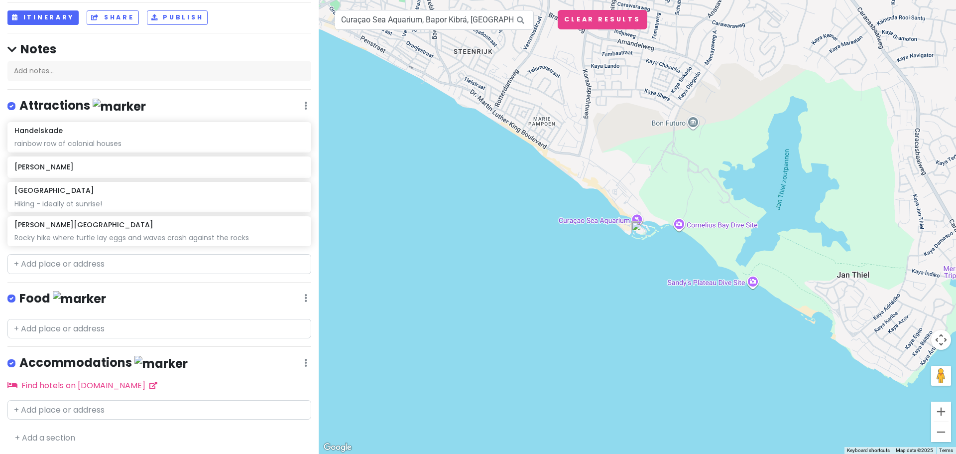
click at [639, 229] on img at bounding box center [637, 227] width 12 height 12
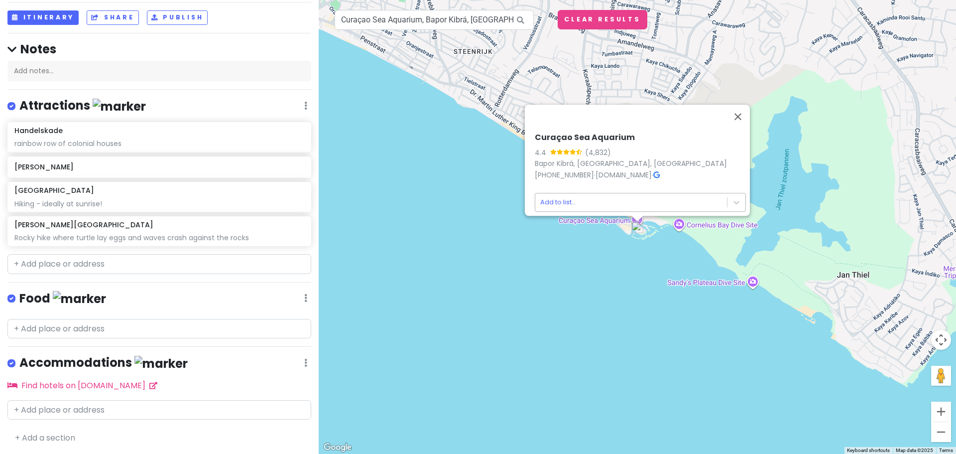
click at [628, 194] on body "[GEOGRAPHIC_DATA] 2026 Private Change Dates Make a Copy Delete Trip Go Pro ⚡️ G…" at bounding box center [478, 227] width 956 height 454
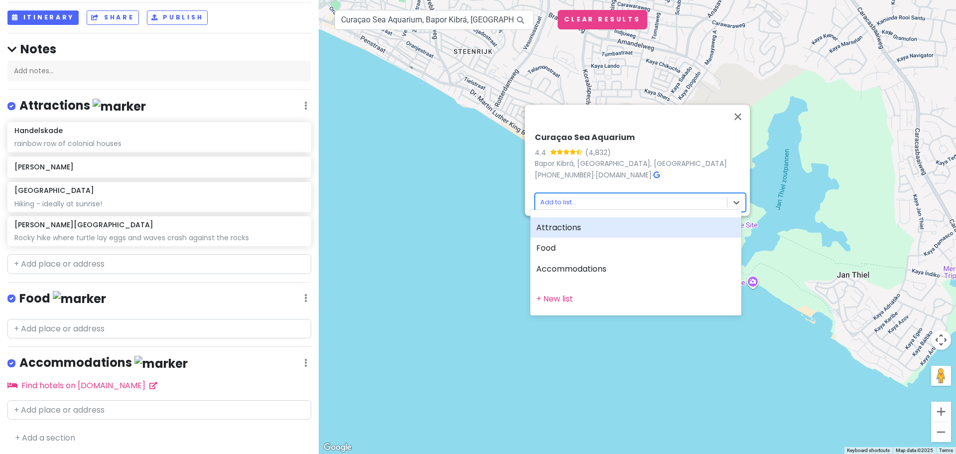
click at [594, 231] on div "Attractions" at bounding box center [635, 227] width 211 height 21
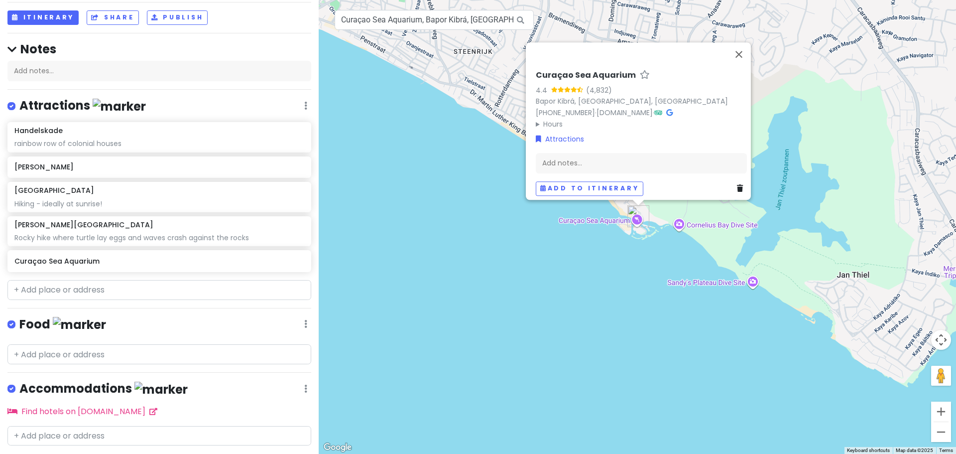
click at [422, 205] on div "Curaçao Sea Aquarium 4.4 (4,832) Bapor Kibrá, [GEOGRAPHIC_DATA], [GEOGRAPHIC_DA…" at bounding box center [637, 227] width 637 height 454
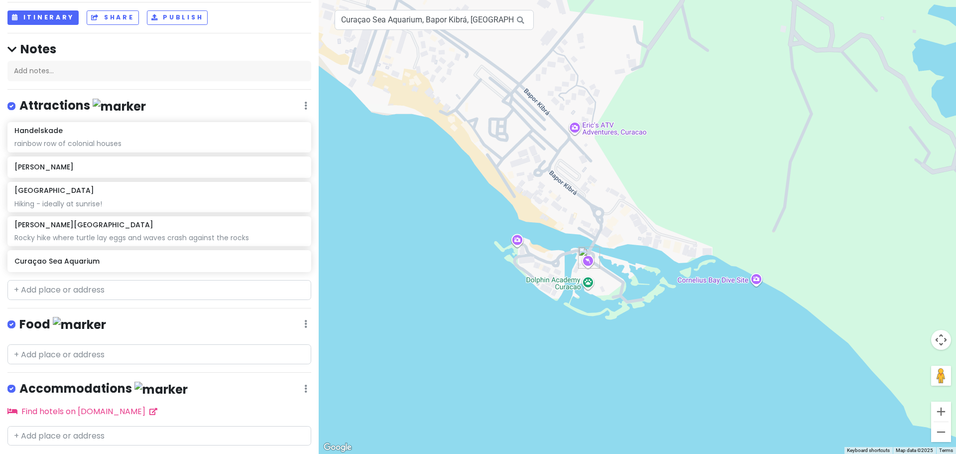
drag, startPoint x: 476, startPoint y: 261, endPoint x: 483, endPoint y: 281, distance: 21.6
click at [483, 281] on div at bounding box center [637, 227] width 637 height 454
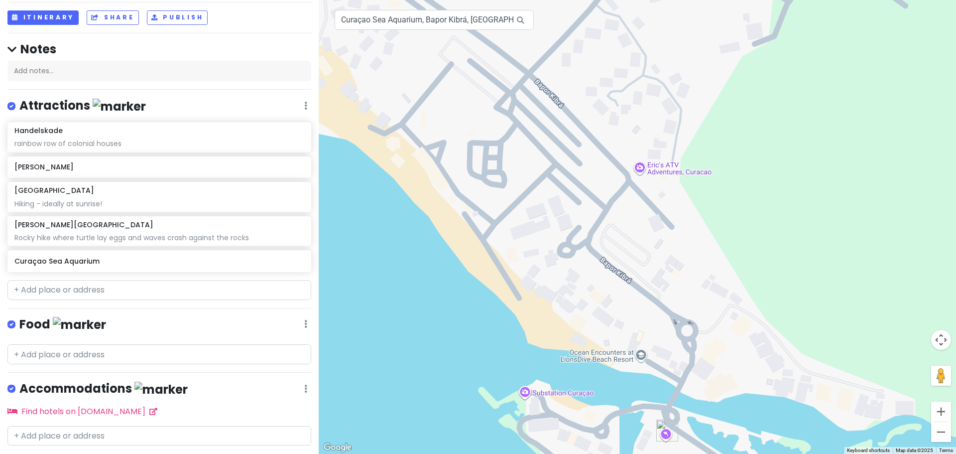
drag, startPoint x: 478, startPoint y: 187, endPoint x: 459, endPoint y: 348, distance: 161.4
click at [459, 348] on div at bounding box center [637, 227] width 637 height 454
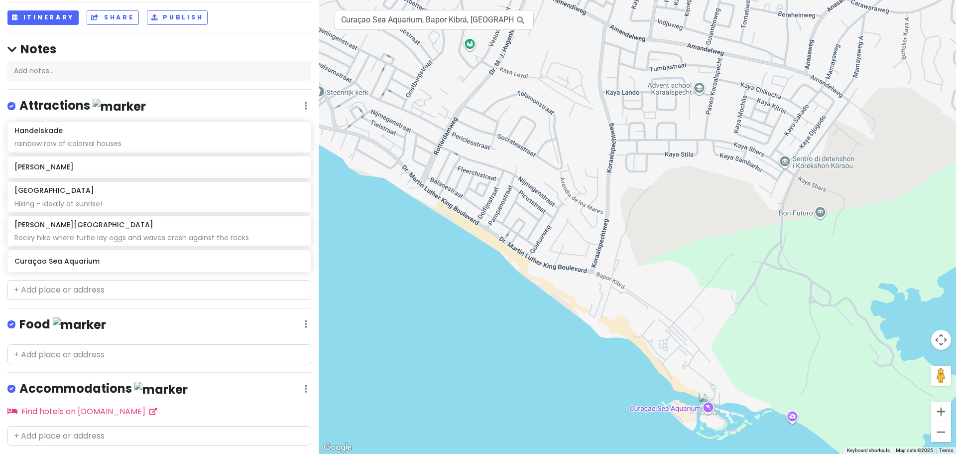
drag, startPoint x: 392, startPoint y: 259, endPoint x: 599, endPoint y: 357, distance: 228.8
click at [599, 357] on div at bounding box center [637, 227] width 637 height 454
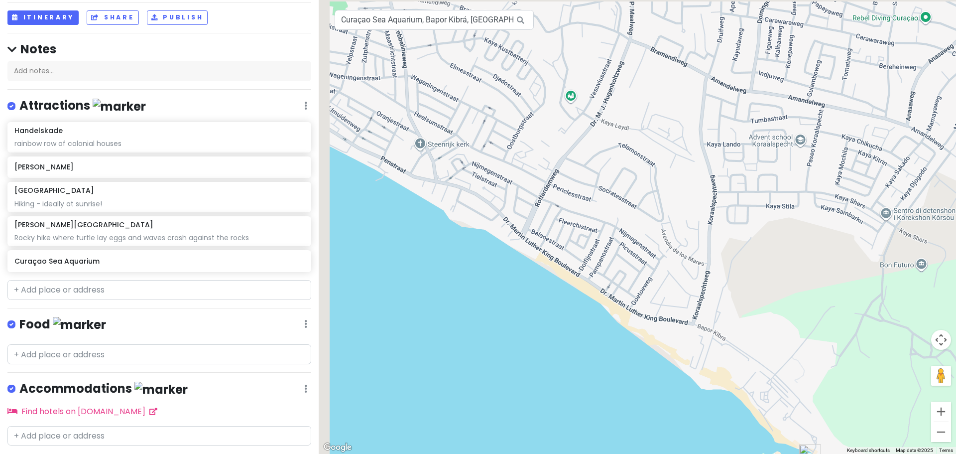
drag, startPoint x: 546, startPoint y: 296, endPoint x: 688, endPoint y: 400, distance: 175.6
click at [687, 400] on div at bounding box center [637, 227] width 637 height 454
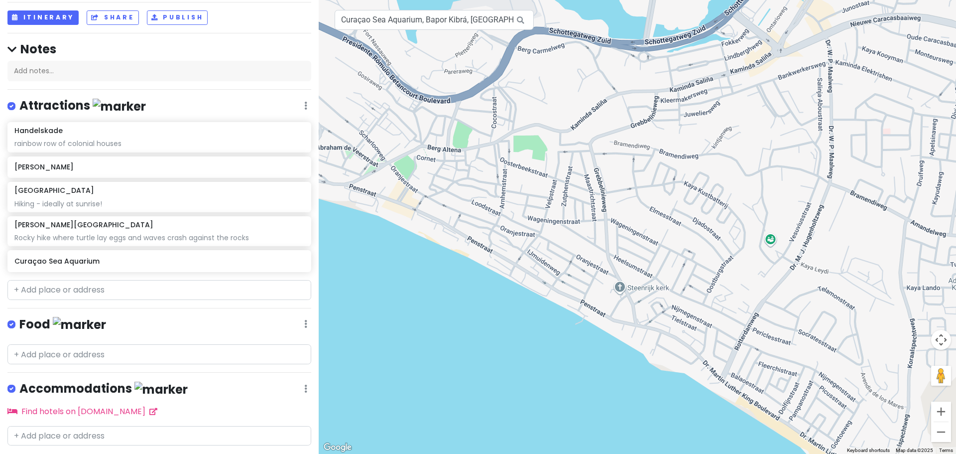
drag, startPoint x: 725, startPoint y: 391, endPoint x: 761, endPoint y: 408, distance: 40.3
click at [761, 408] on div at bounding box center [637, 227] width 637 height 454
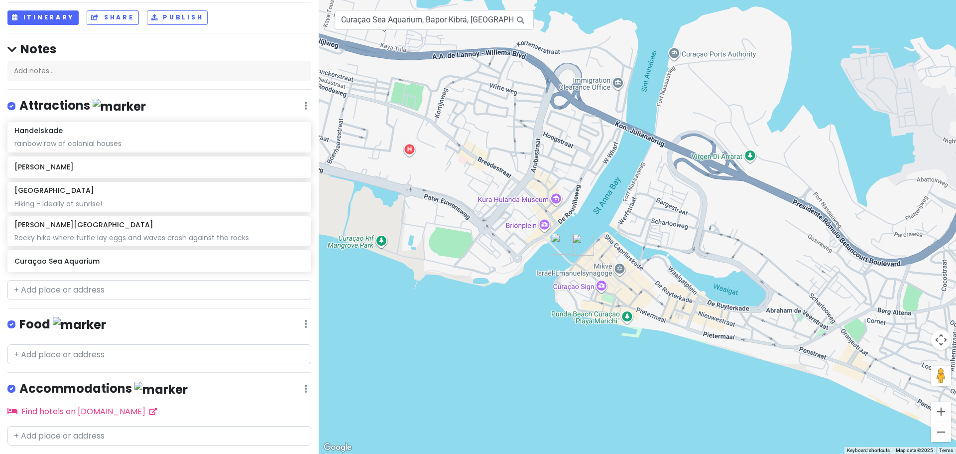
drag, startPoint x: 485, startPoint y: 328, endPoint x: 619, endPoint y: 372, distance: 141.6
click at [619, 372] on div at bounding box center [637, 227] width 637 height 454
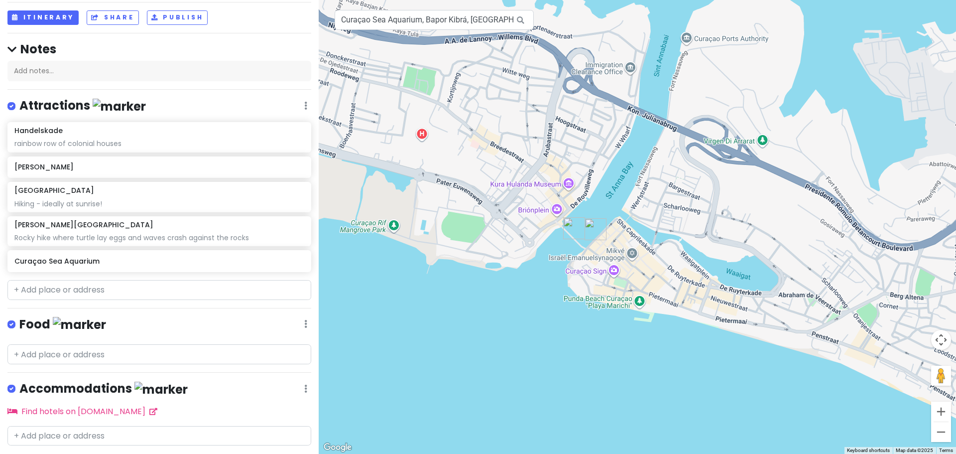
click at [614, 271] on div at bounding box center [637, 227] width 637 height 454
click at [113, 293] on input "text" at bounding box center [159, 290] width 304 height 20
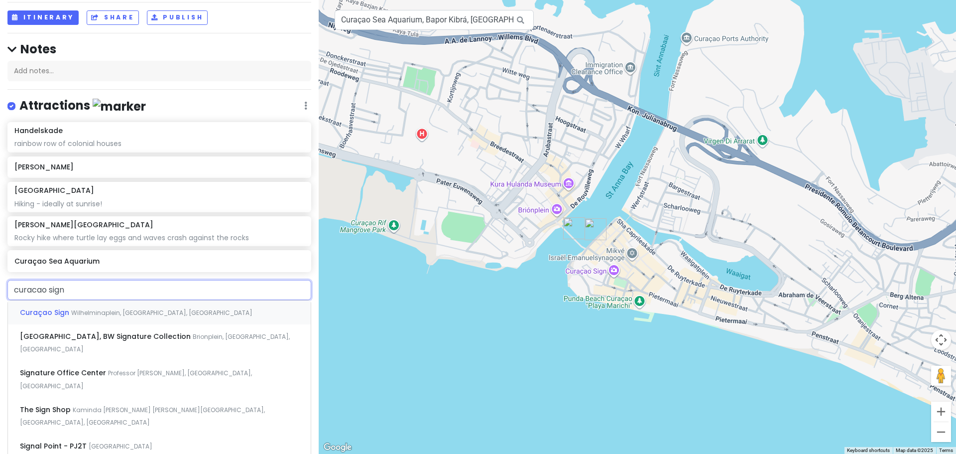
click at [152, 311] on span "Wilhelminaplein, [GEOGRAPHIC_DATA], [GEOGRAPHIC_DATA]" at bounding box center [161, 312] width 181 height 8
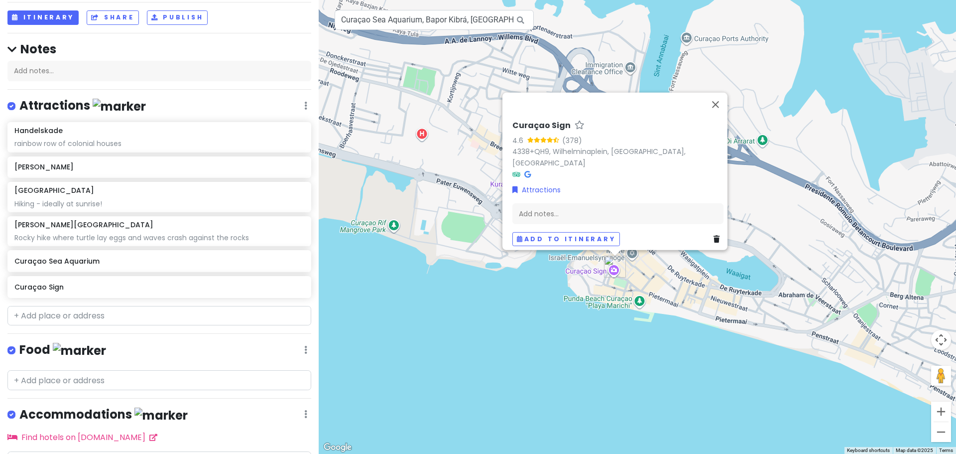
click at [564, 363] on div "Curaçao Sign 4.6 (378) 4338+QH9, Wilhelminaplein, [GEOGRAPHIC_DATA], [GEOGRAPHI…" at bounding box center [637, 227] width 637 height 454
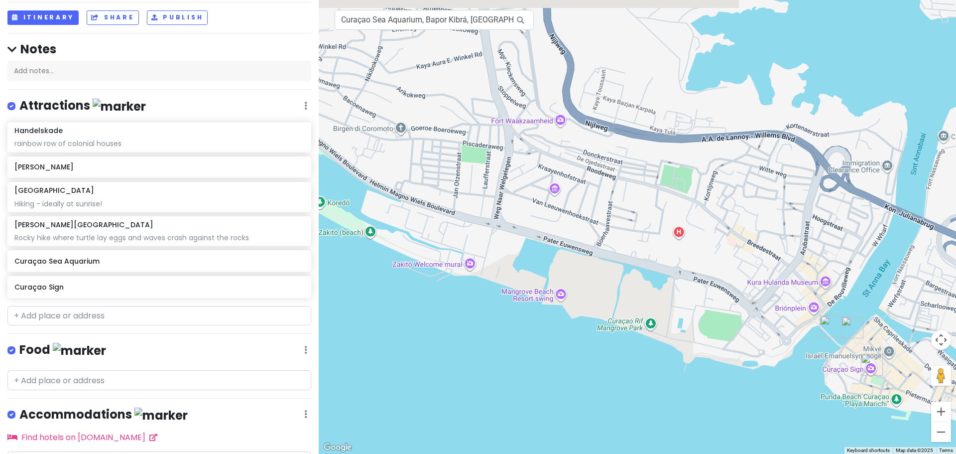
drag, startPoint x: 598, startPoint y: 298, endPoint x: 770, endPoint y: 370, distance: 186.6
click at [770, 370] on div at bounding box center [637, 227] width 637 height 454
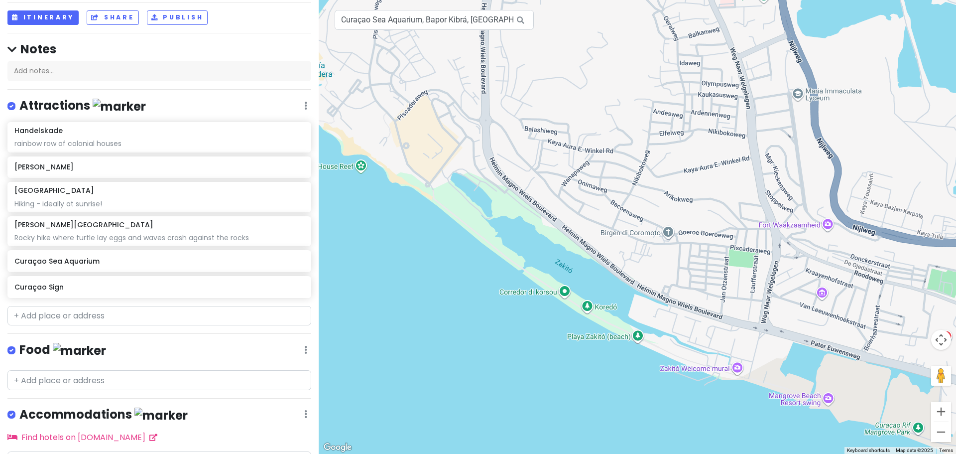
drag, startPoint x: 438, startPoint y: 312, endPoint x: 705, endPoint y: 416, distance: 286.0
click at [705, 416] on div at bounding box center [637, 227] width 637 height 454
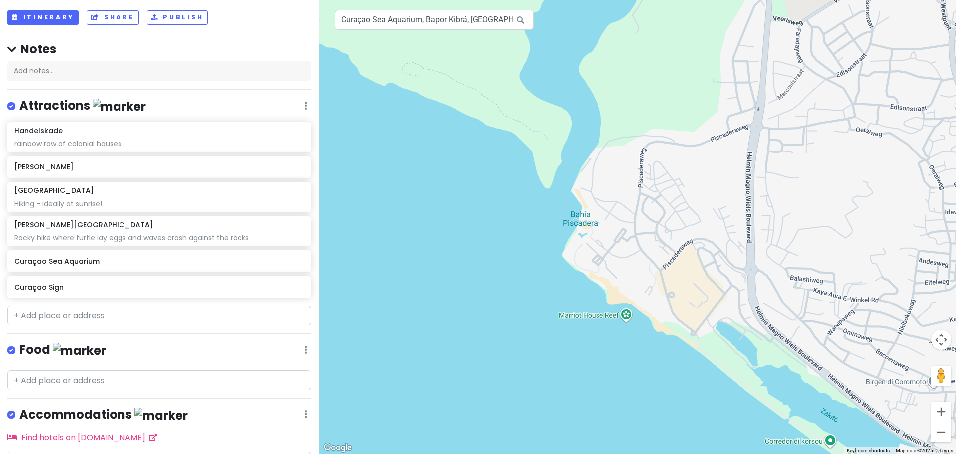
drag, startPoint x: 398, startPoint y: 269, endPoint x: 663, endPoint y: 418, distance: 304.3
click at [663, 418] on div at bounding box center [637, 227] width 637 height 454
drag, startPoint x: 629, startPoint y: 429, endPoint x: 631, endPoint y: 450, distance: 21.5
click at [632, 451] on div at bounding box center [637, 227] width 637 height 454
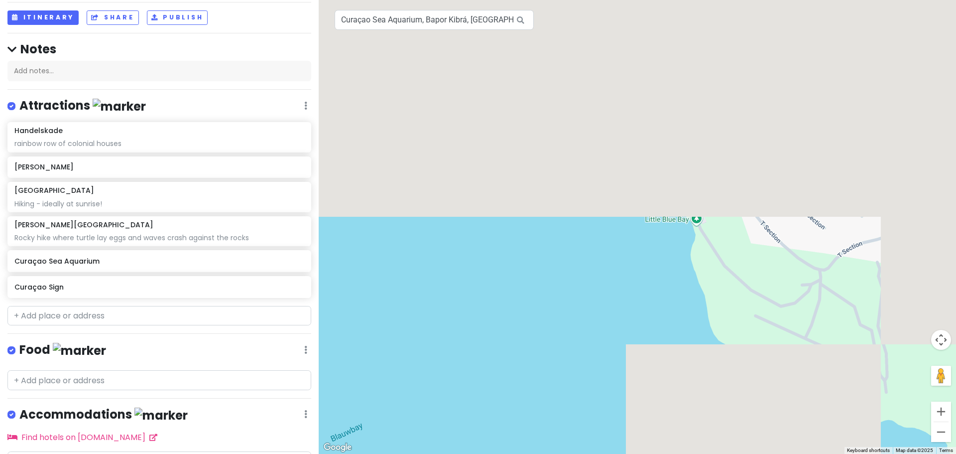
drag, startPoint x: 566, startPoint y: 157, endPoint x: 603, endPoint y: 420, distance: 265.4
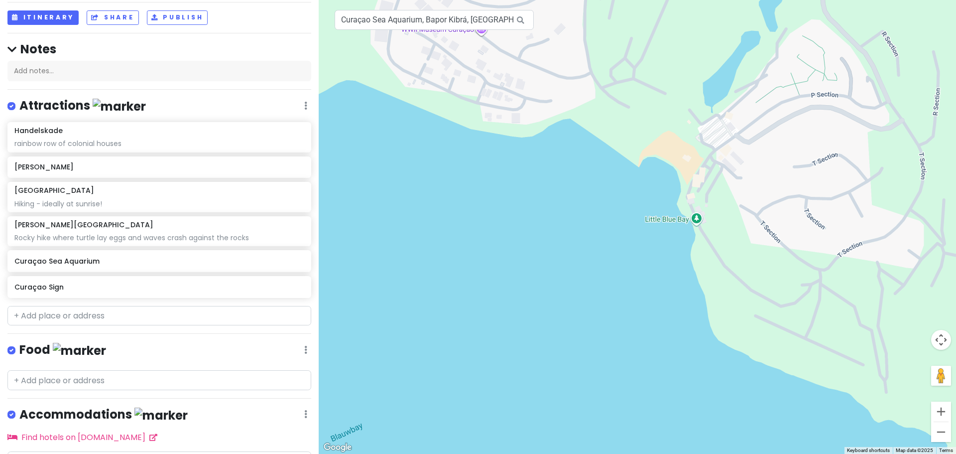
click at [603, 420] on div at bounding box center [637, 227] width 637 height 454
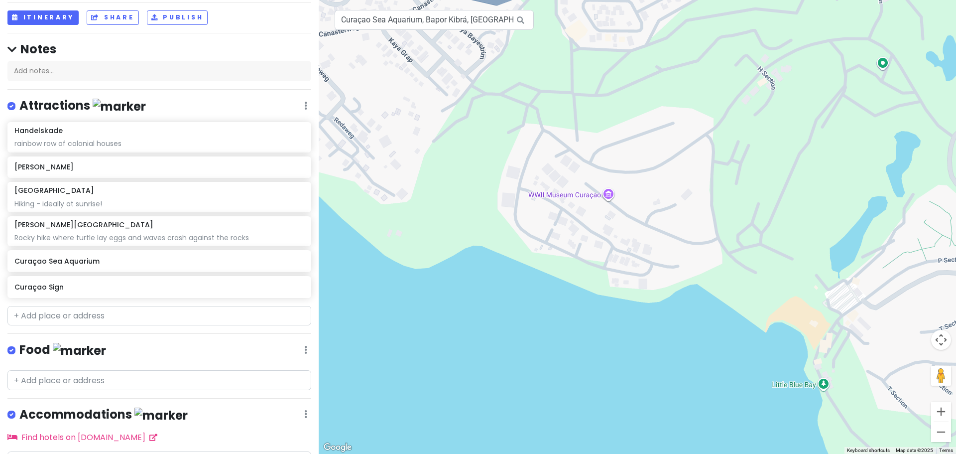
drag, startPoint x: 539, startPoint y: 239, endPoint x: 682, endPoint y: 411, distance: 223.5
click at [682, 411] on div at bounding box center [637, 227] width 637 height 454
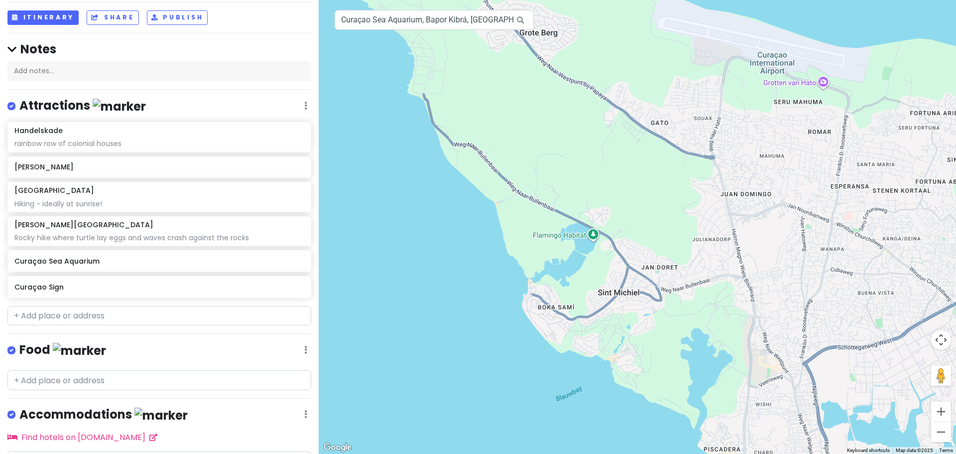
drag, startPoint x: 444, startPoint y: 224, endPoint x: 489, endPoint y: 271, distance: 65.5
click at [489, 271] on div at bounding box center [637, 227] width 637 height 454
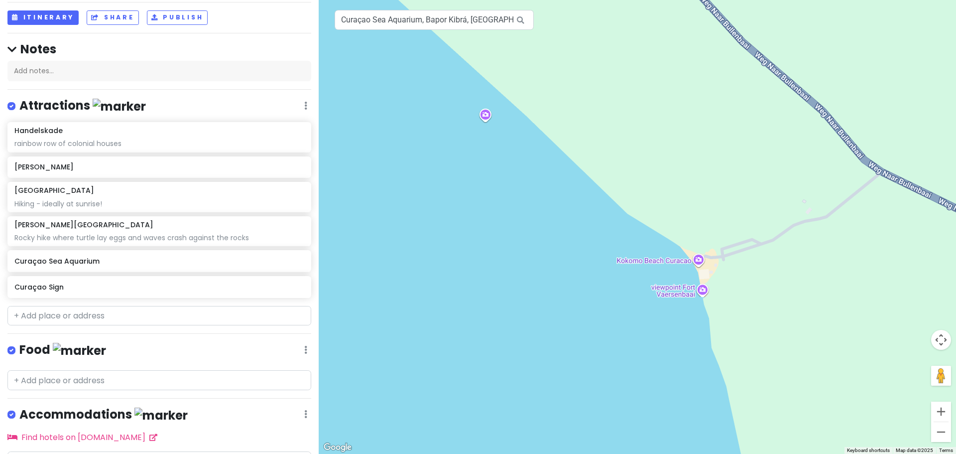
drag, startPoint x: 650, startPoint y: 309, endPoint x: 612, endPoint y: 378, distance: 79.6
click at [612, 378] on div at bounding box center [637, 227] width 637 height 454
click at [91, 315] on input "text" at bounding box center [159, 316] width 304 height 20
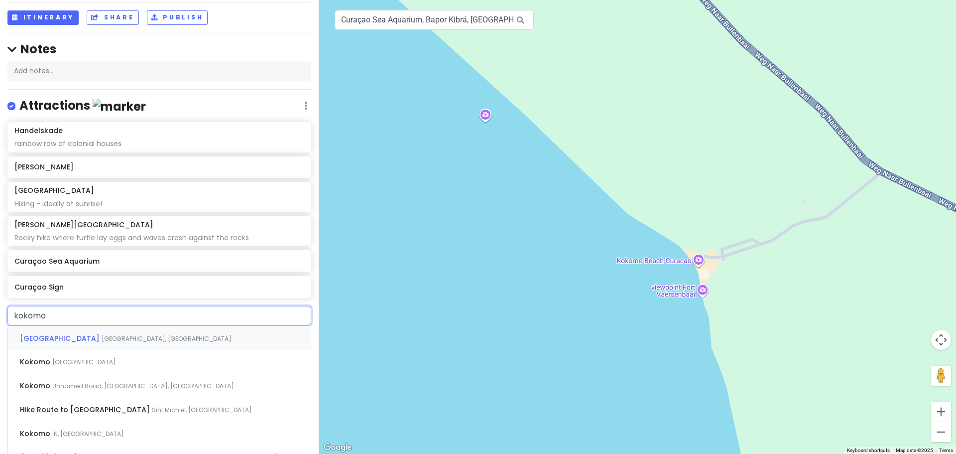
click at [139, 336] on div "Kokomo Beach [GEOGRAPHIC_DATA], [GEOGRAPHIC_DATA]" at bounding box center [159, 338] width 303 height 24
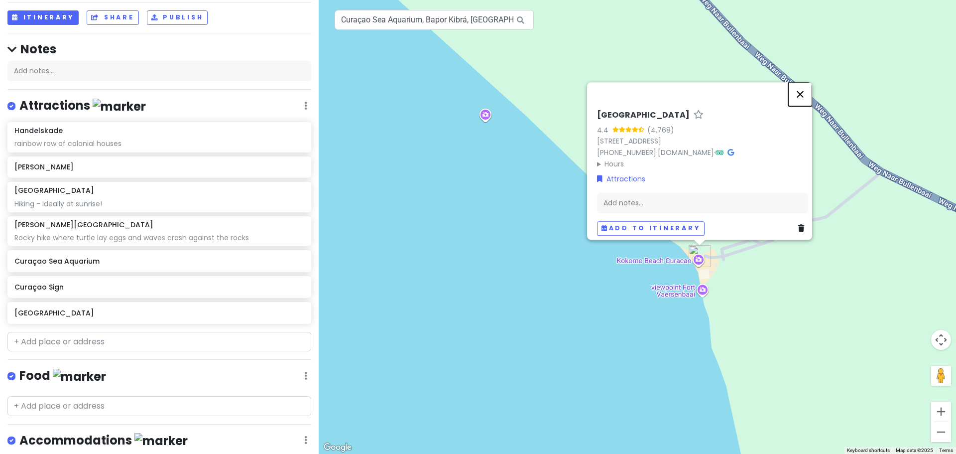
click at [807, 89] on button "Close" at bounding box center [800, 94] width 24 height 24
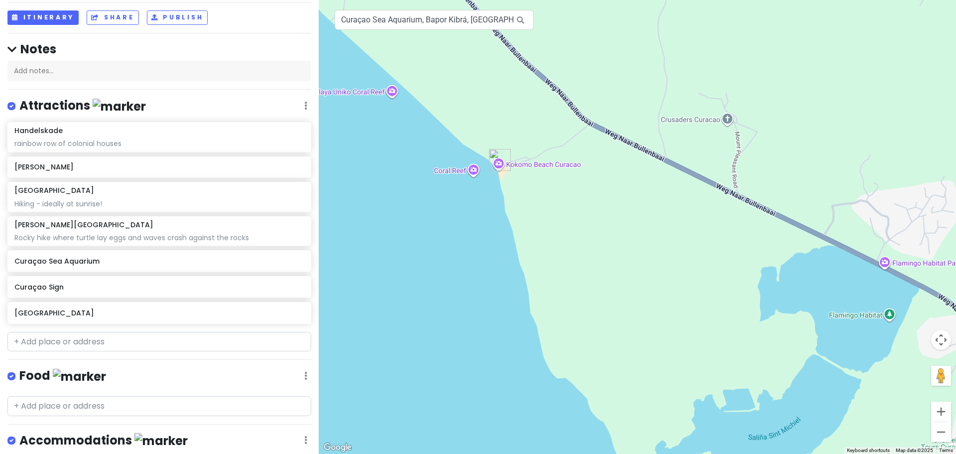
drag, startPoint x: 388, startPoint y: 199, endPoint x: 375, endPoint y: 188, distance: 16.6
click at [375, 188] on div at bounding box center [637, 227] width 637 height 454
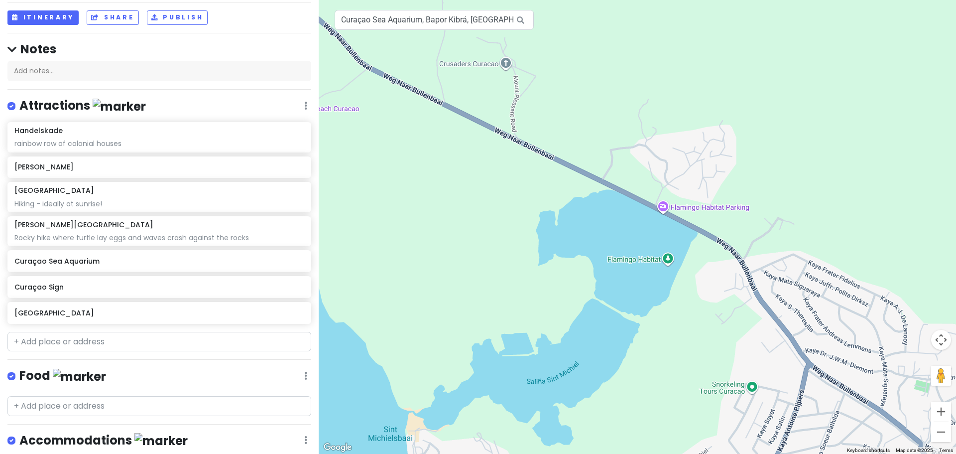
drag, startPoint x: 762, startPoint y: 248, endPoint x: 551, endPoint y: 203, distance: 216.4
click at [551, 203] on div at bounding box center [637, 227] width 637 height 454
click at [139, 339] on input "text" at bounding box center [159, 342] width 304 height 20
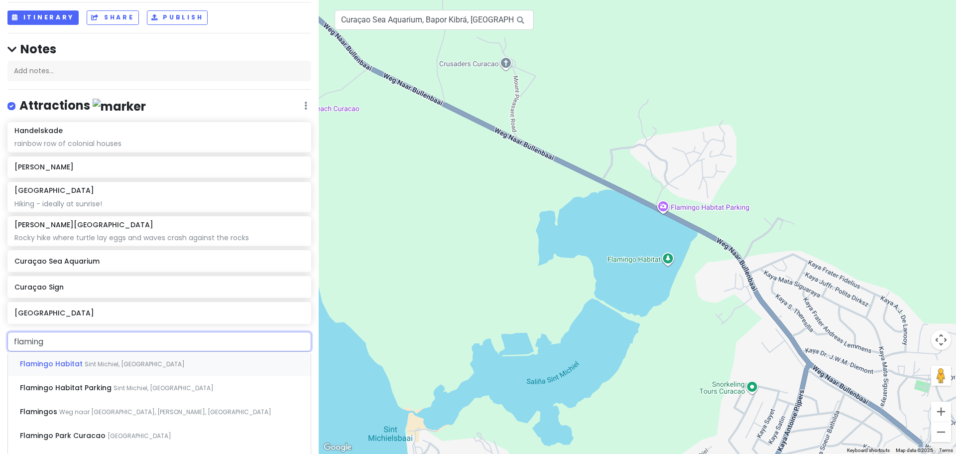
click at [98, 357] on div "Flamingo Habitat [GEOGRAPHIC_DATA], [GEOGRAPHIC_DATA]" at bounding box center [159, 364] width 303 height 24
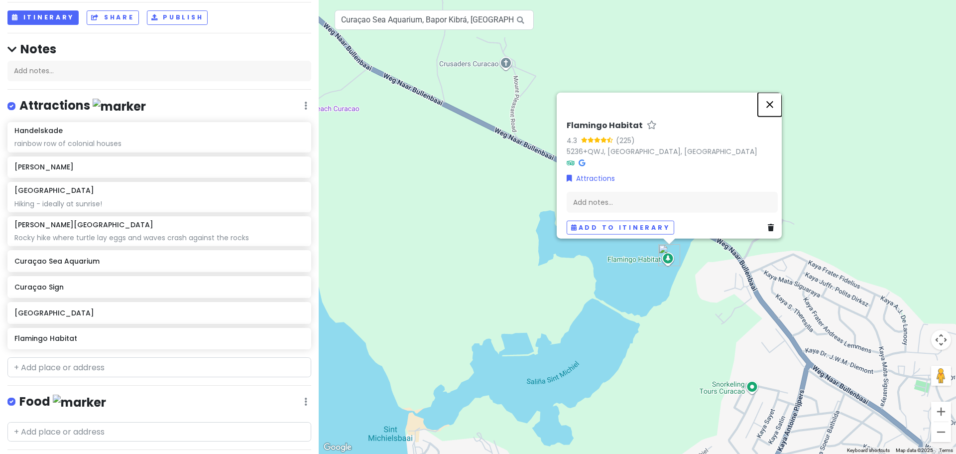
click at [780, 94] on button "Close" at bounding box center [770, 104] width 24 height 24
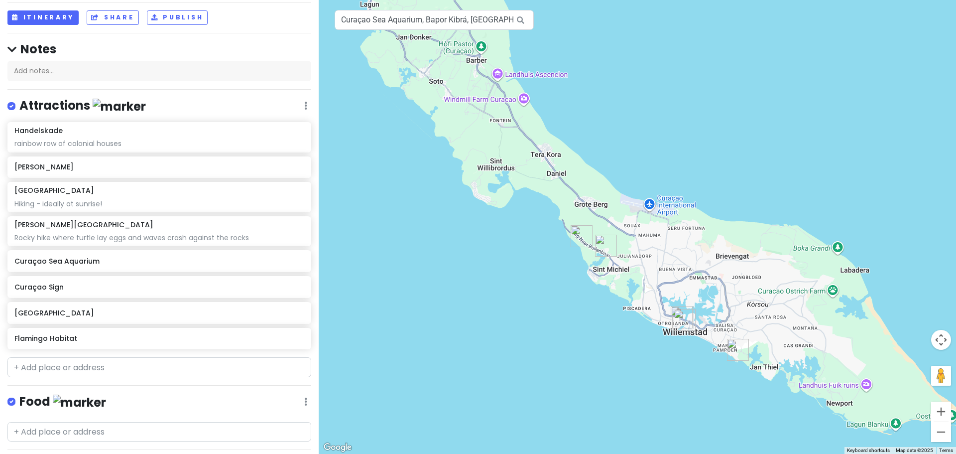
drag, startPoint x: 568, startPoint y: 104, endPoint x: 542, endPoint y: 237, distance: 135.1
click at [542, 237] on div at bounding box center [637, 227] width 637 height 454
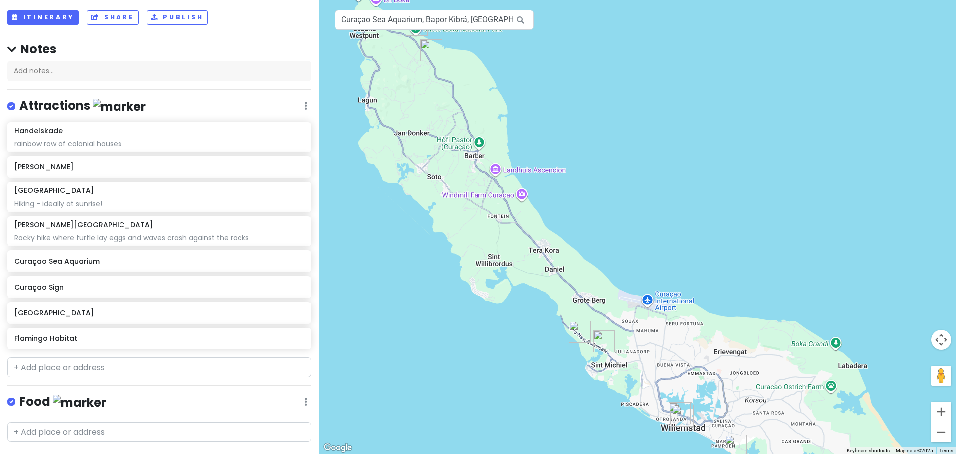
drag, startPoint x: 403, startPoint y: 250, endPoint x: 405, endPoint y: 266, distance: 15.6
click at [405, 266] on div at bounding box center [637, 227] width 637 height 454
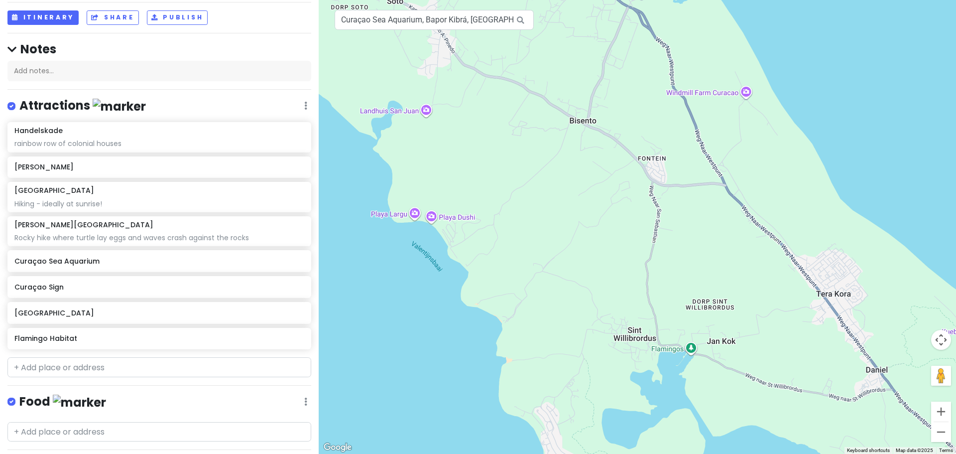
drag, startPoint x: 557, startPoint y: 192, endPoint x: 928, endPoint y: 64, distance: 392.3
click at [928, 64] on div at bounding box center [637, 227] width 637 height 454
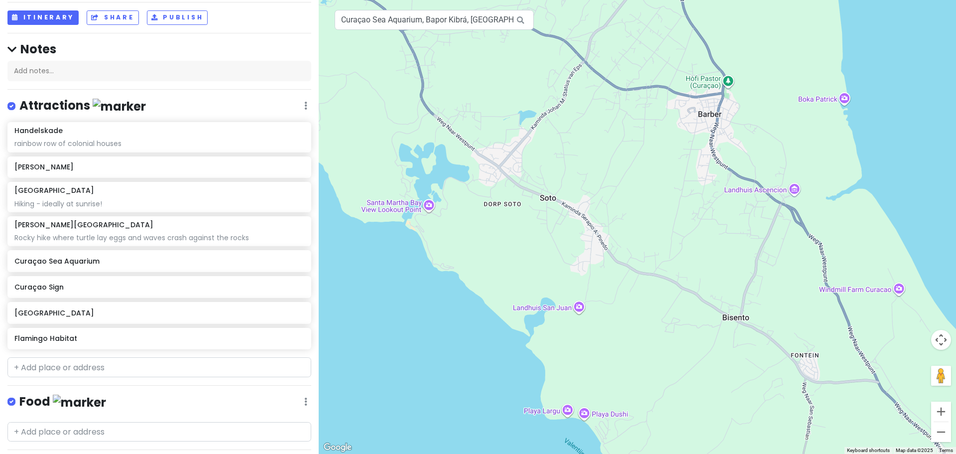
drag, startPoint x: 419, startPoint y: 240, endPoint x: 514, endPoint y: 366, distance: 158.3
click at [514, 366] on div at bounding box center [637, 227] width 637 height 454
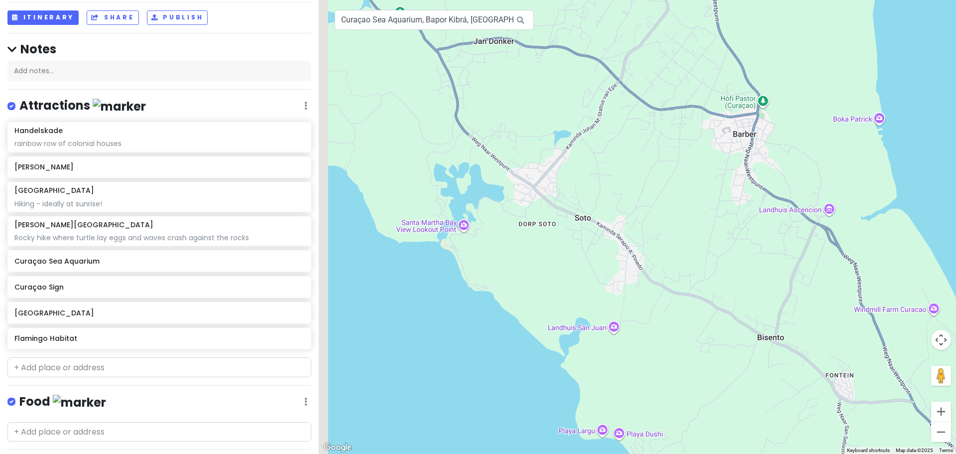
drag, startPoint x: 406, startPoint y: 267, endPoint x: 615, endPoint y: 390, distance: 243.0
click at [615, 390] on div at bounding box center [637, 227] width 637 height 454
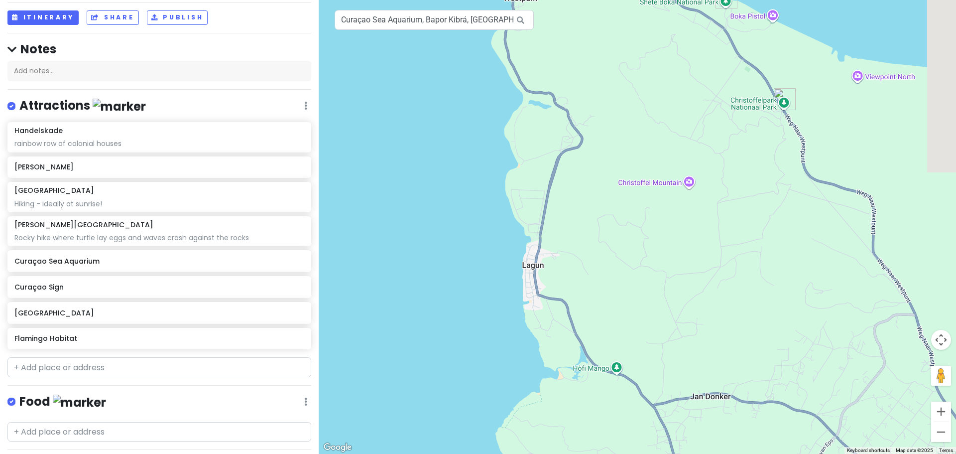
drag, startPoint x: 607, startPoint y: 149, endPoint x: 428, endPoint y: 275, distance: 219.5
click at [428, 275] on div at bounding box center [637, 227] width 637 height 454
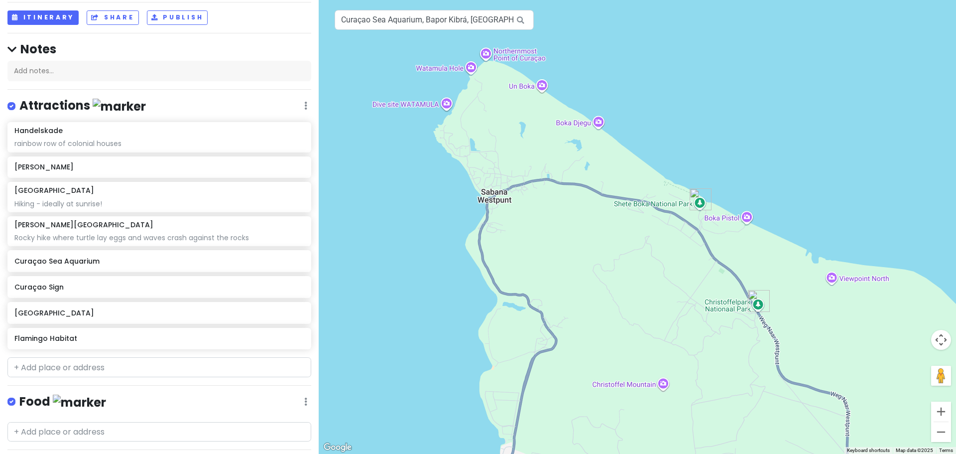
drag, startPoint x: 430, startPoint y: 236, endPoint x: 451, endPoint y: 362, distance: 127.1
click at [451, 362] on div at bounding box center [637, 227] width 637 height 454
